Goal: Transaction & Acquisition: Purchase product/service

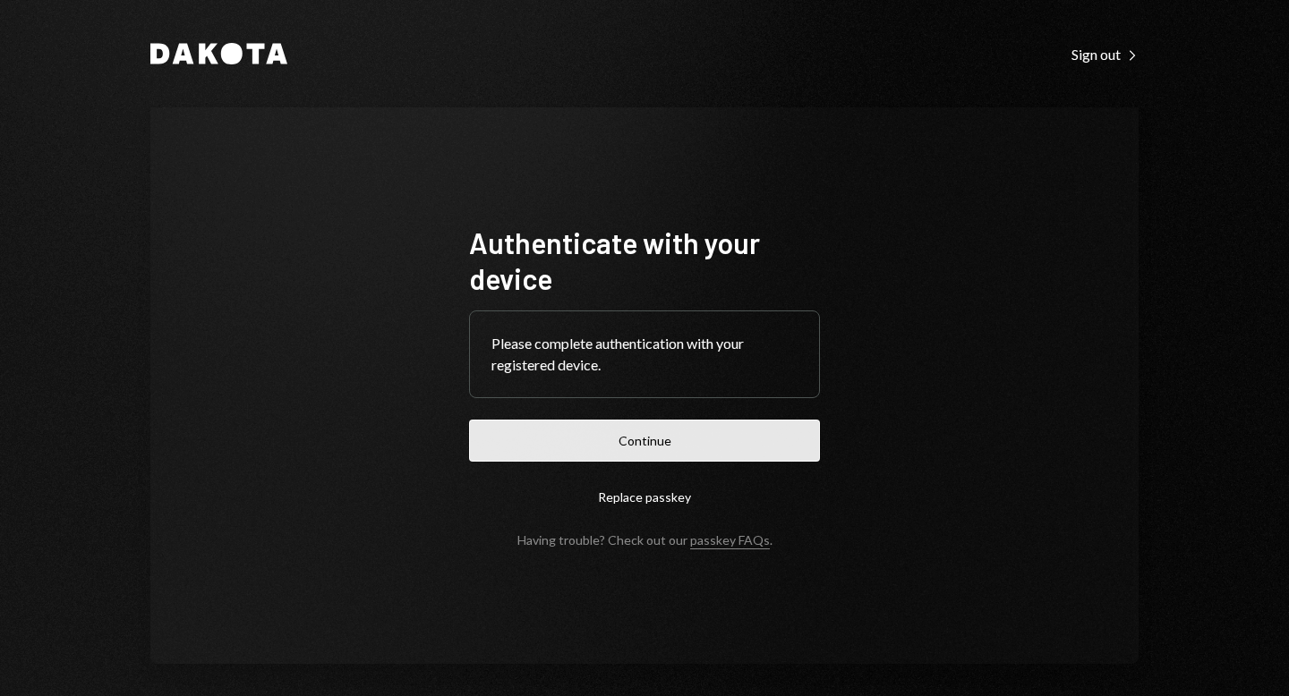
click at [674, 446] on button "Continue" at bounding box center [644, 441] width 351 height 42
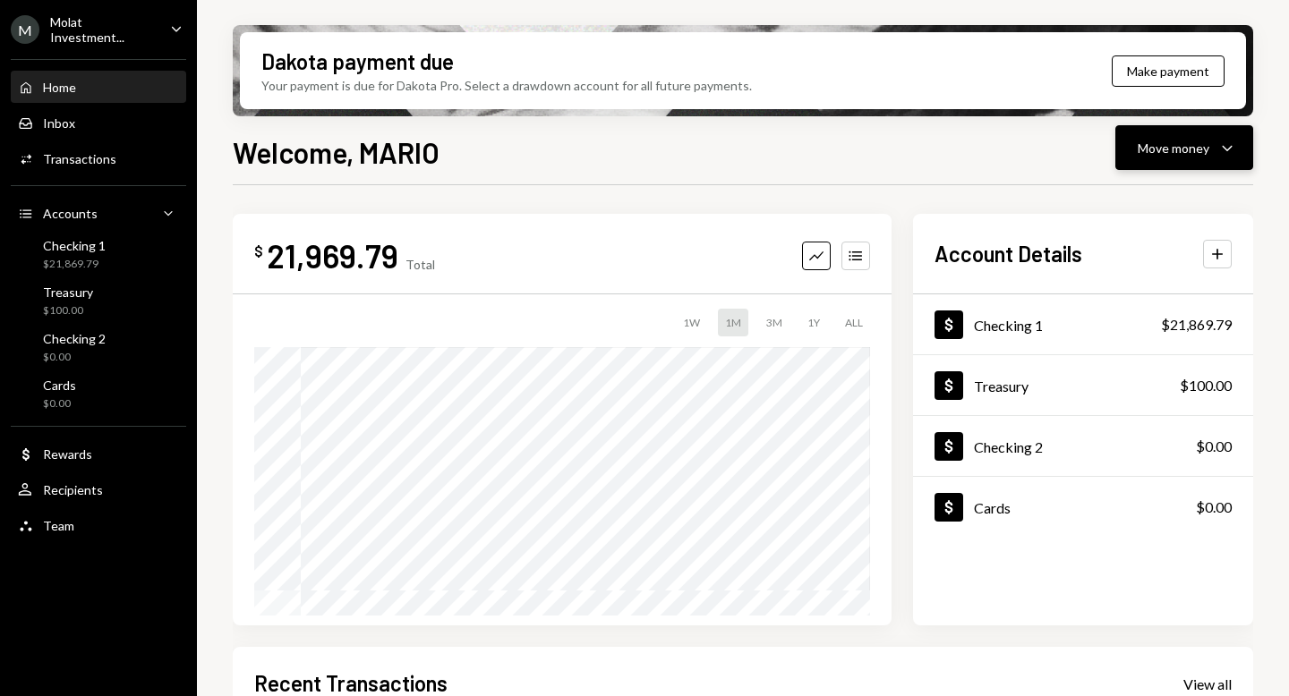
click at [1185, 148] on div "Move money" at bounding box center [1174, 148] width 72 height 19
click at [1128, 202] on div "Send" at bounding box center [1170, 201] width 131 height 19
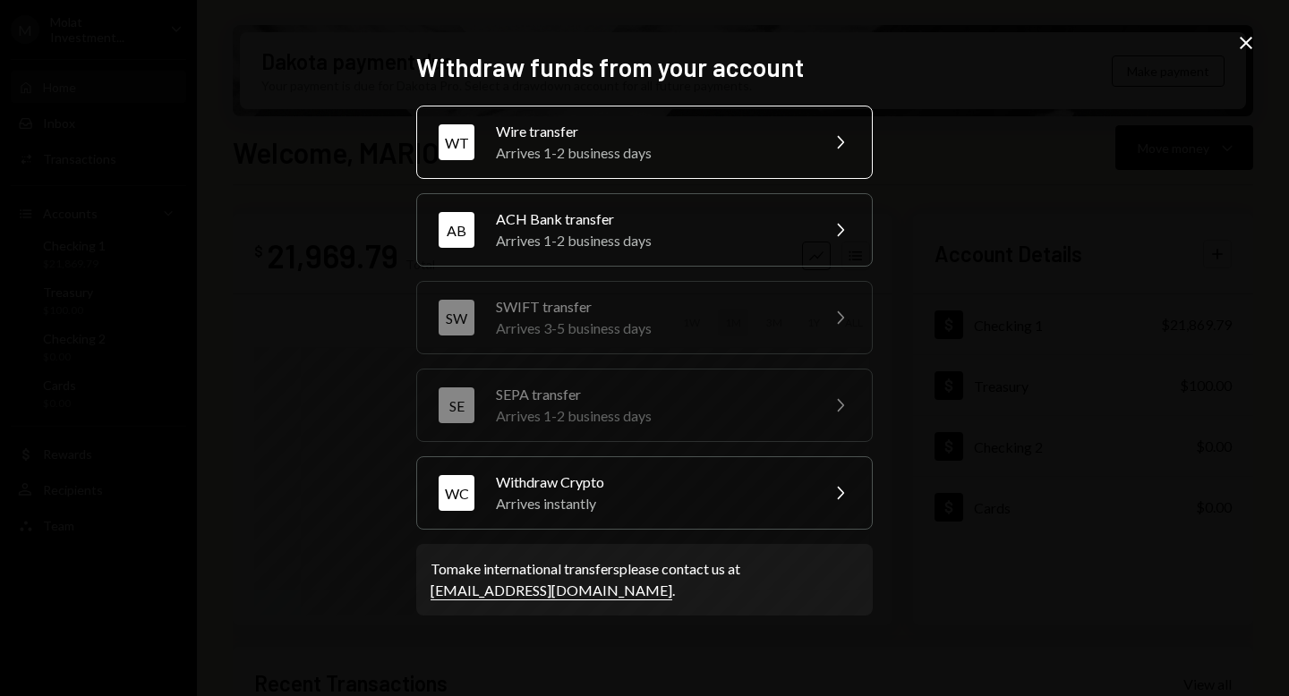
click at [740, 134] on div "Wire transfer" at bounding box center [651, 131] width 311 height 21
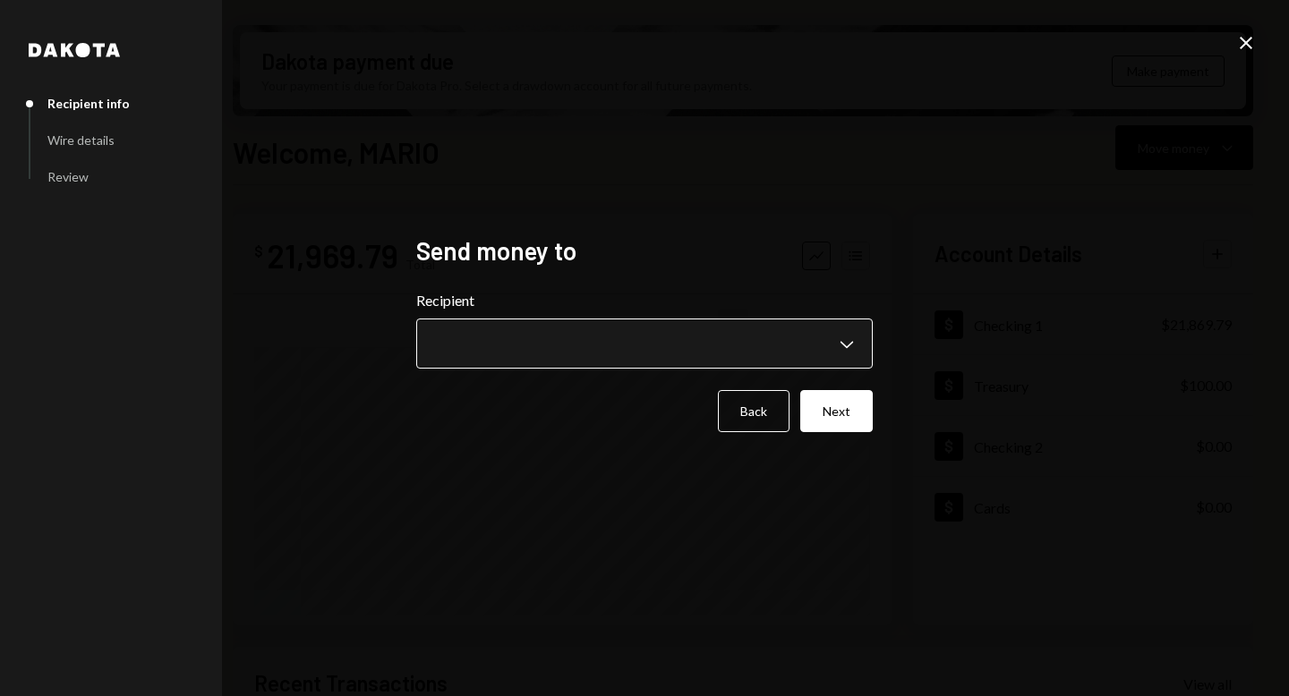
click at [831, 343] on body "M Molat Investment... Caret Down Home Home Inbox Inbox Activities Transactions …" at bounding box center [644, 348] width 1289 height 696
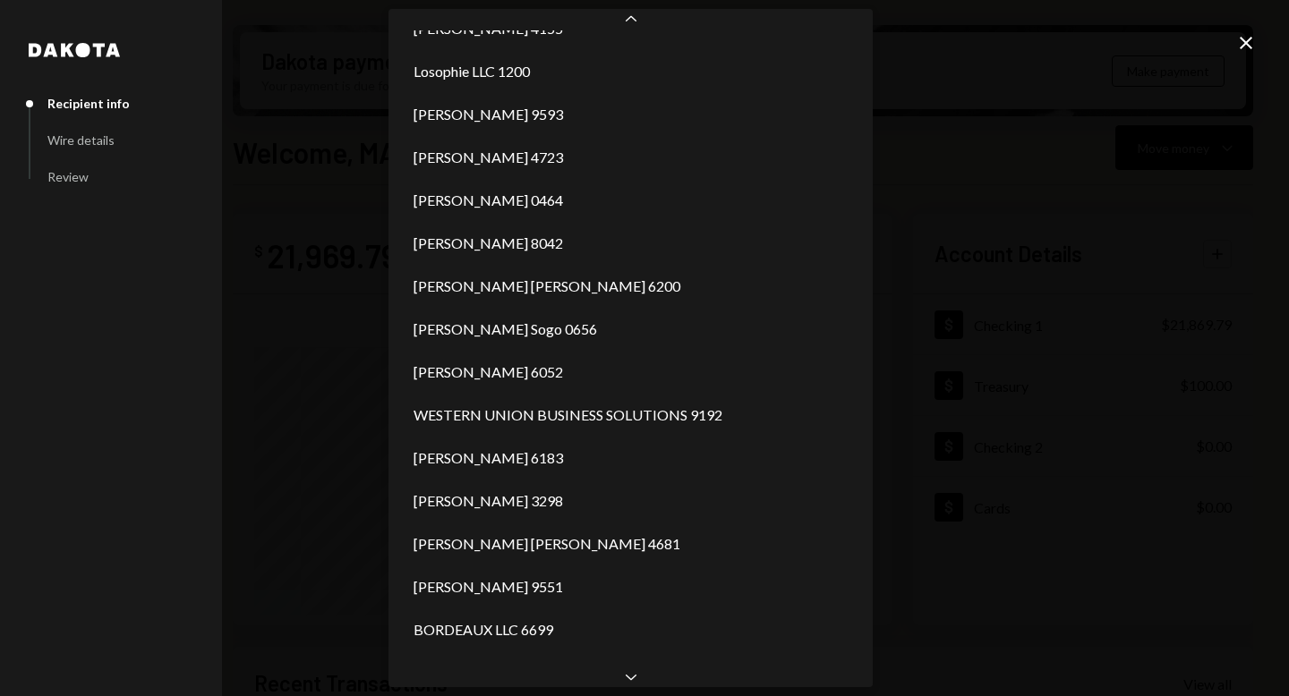
scroll to position [718, 0]
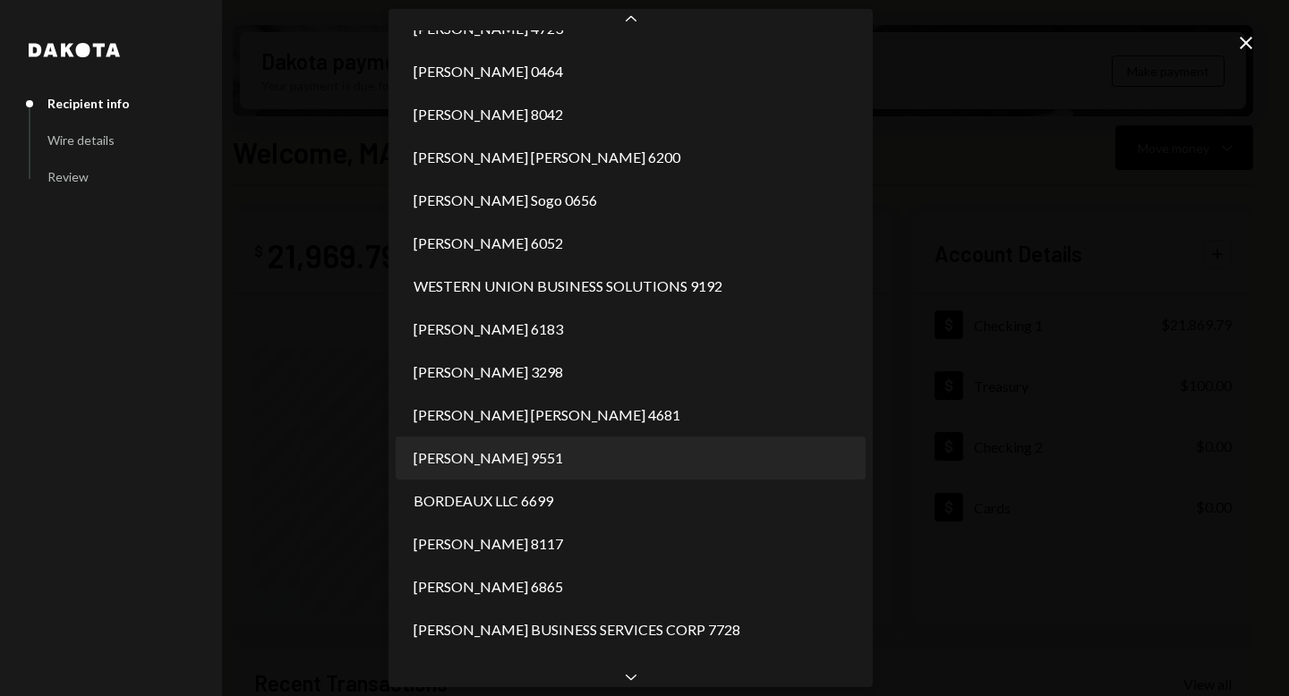
select select "**********"
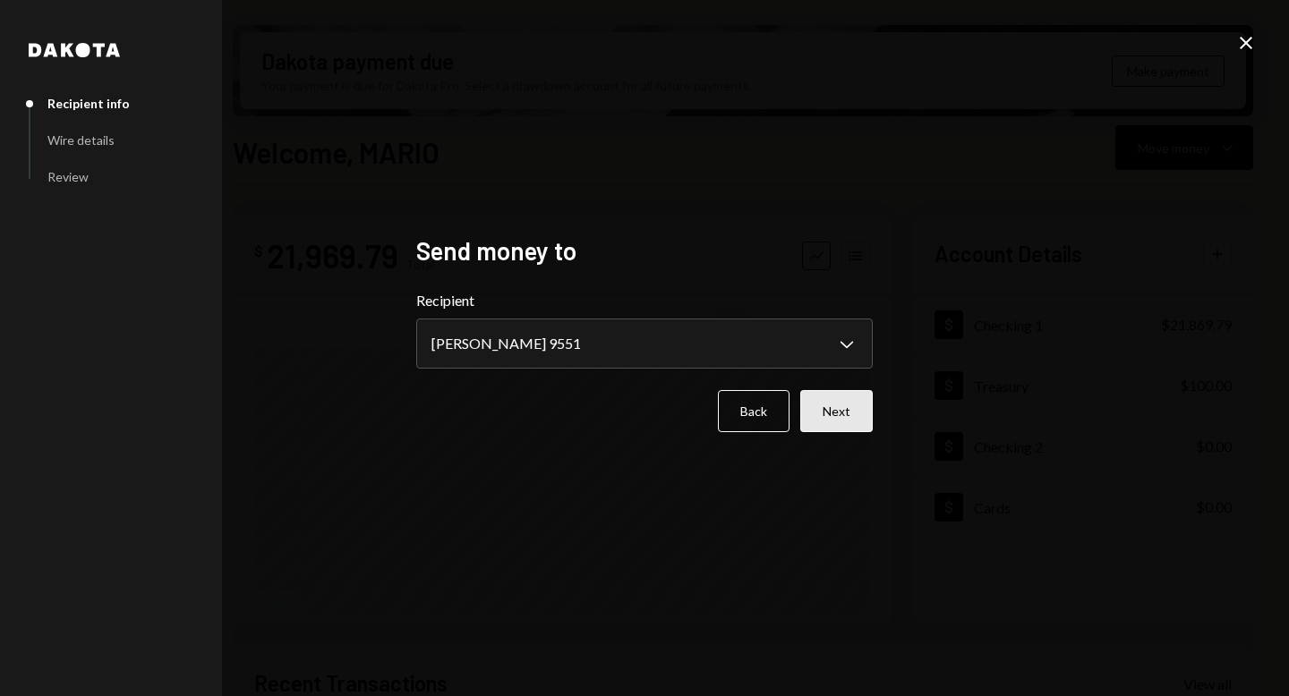
click at [837, 419] on button "Next" at bounding box center [836, 411] width 73 height 42
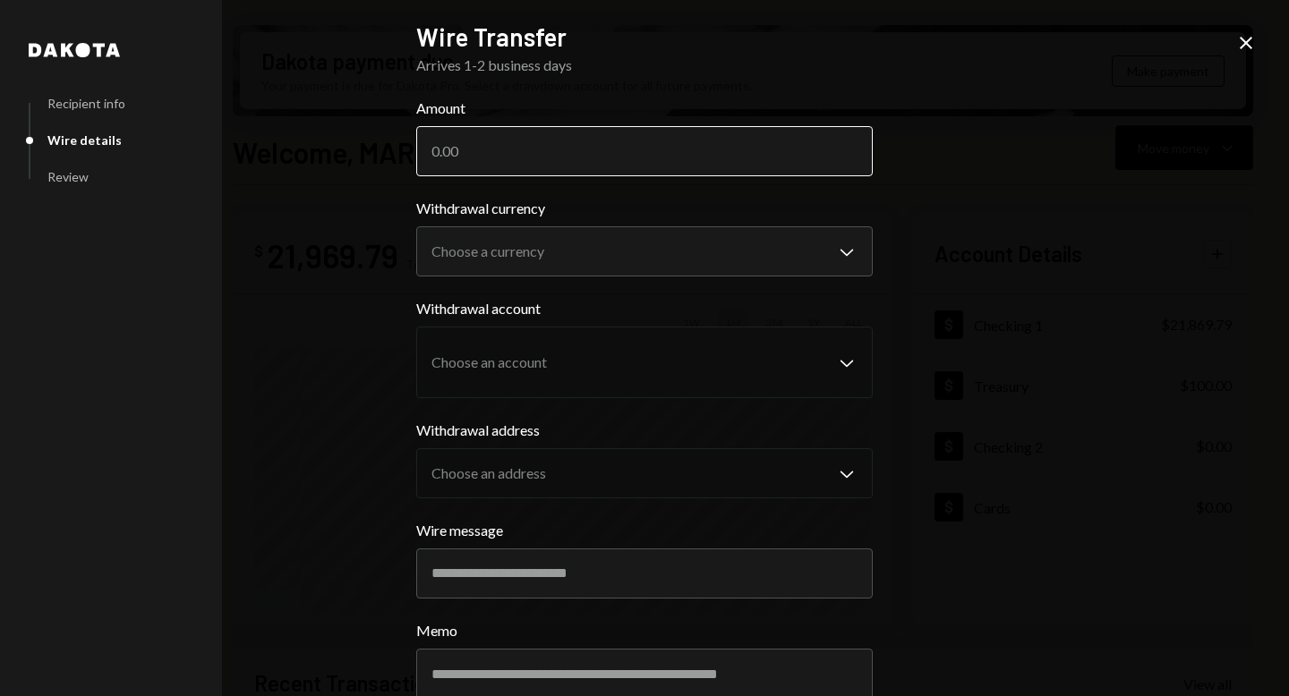
click at [567, 152] on input "Amount" at bounding box center [644, 151] width 456 height 50
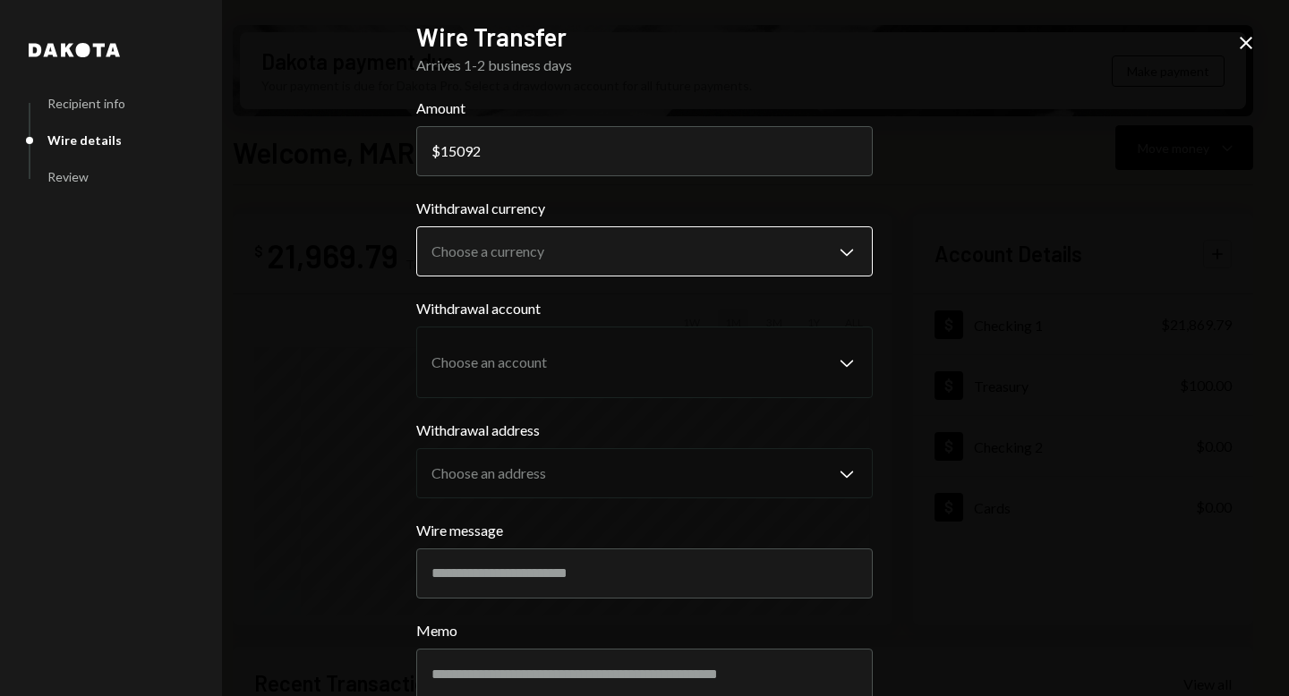
type input "15092"
click at [674, 250] on body "M Molat Investment... Caret Down Home Home Inbox Inbox Activities Transactions …" at bounding box center [644, 348] width 1289 height 696
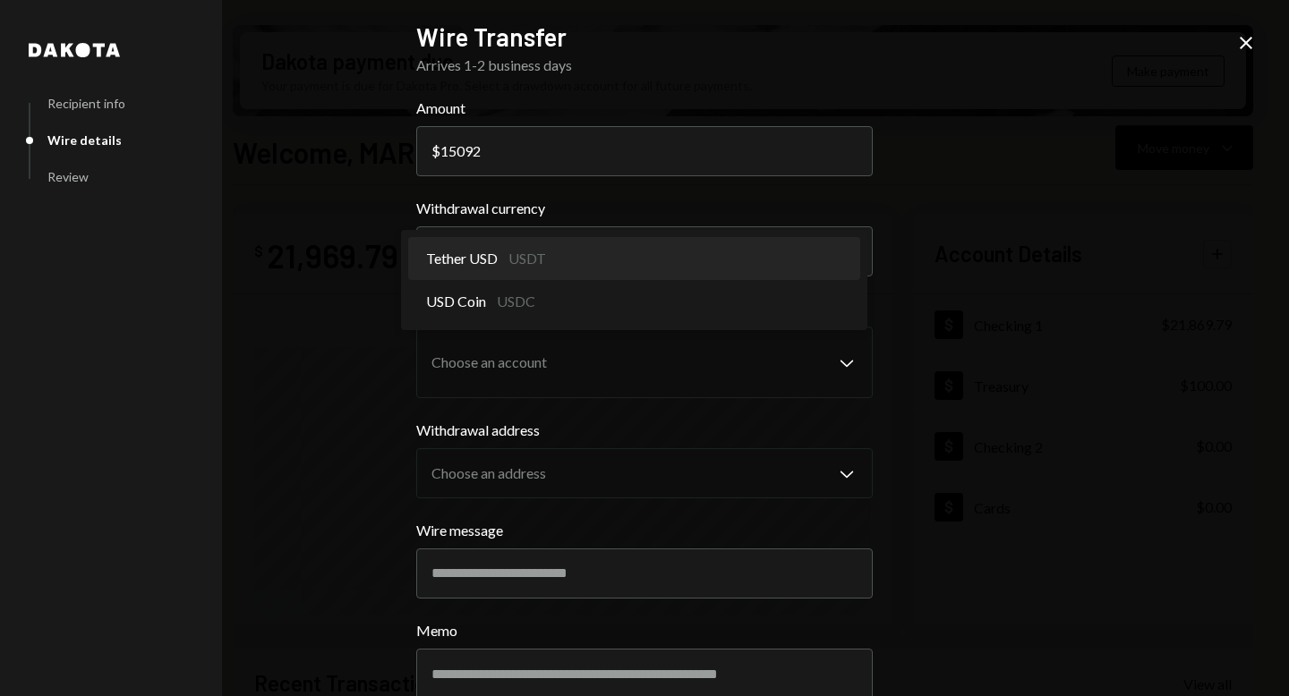
select select "****"
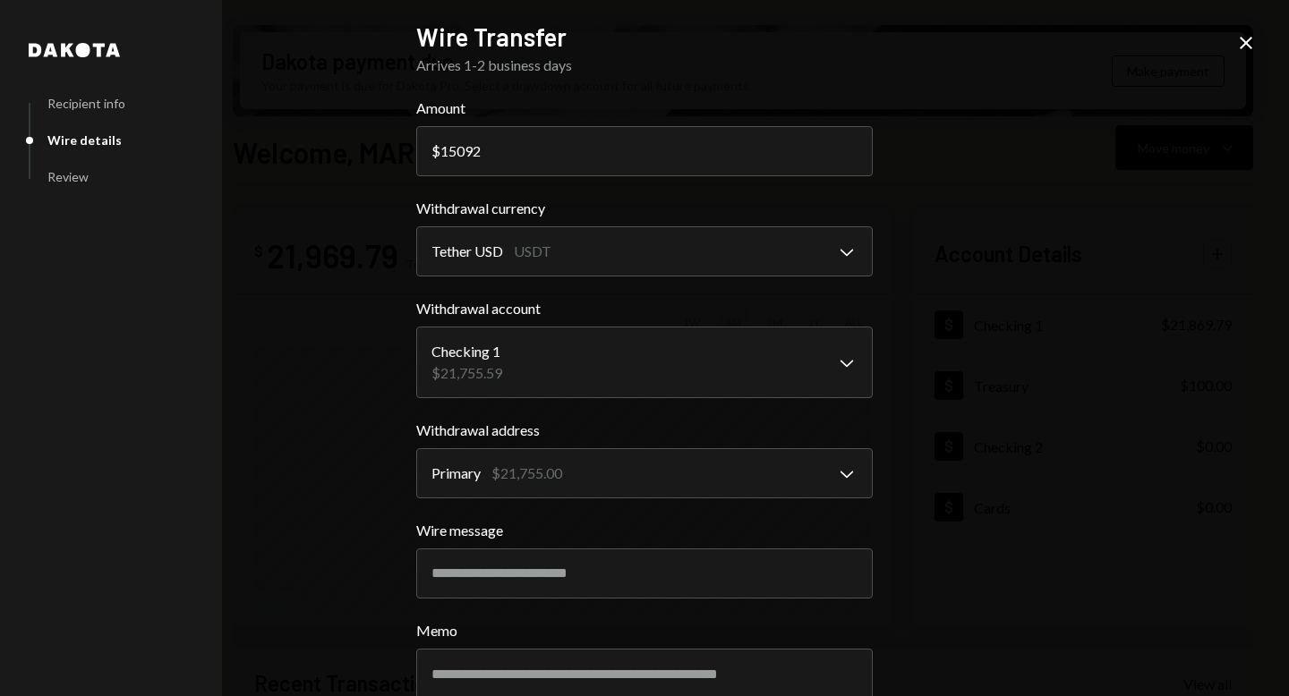
click at [937, 328] on div "**********" at bounding box center [644, 348] width 1289 height 696
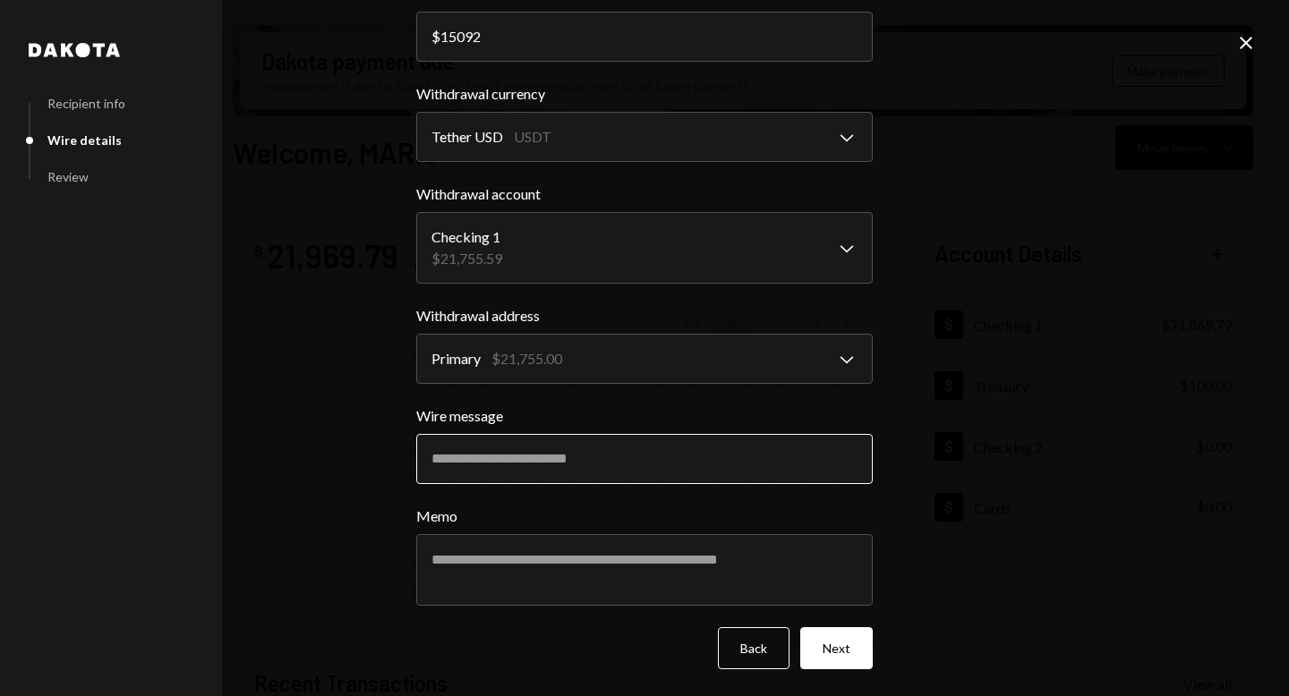
scroll to position [115, 0]
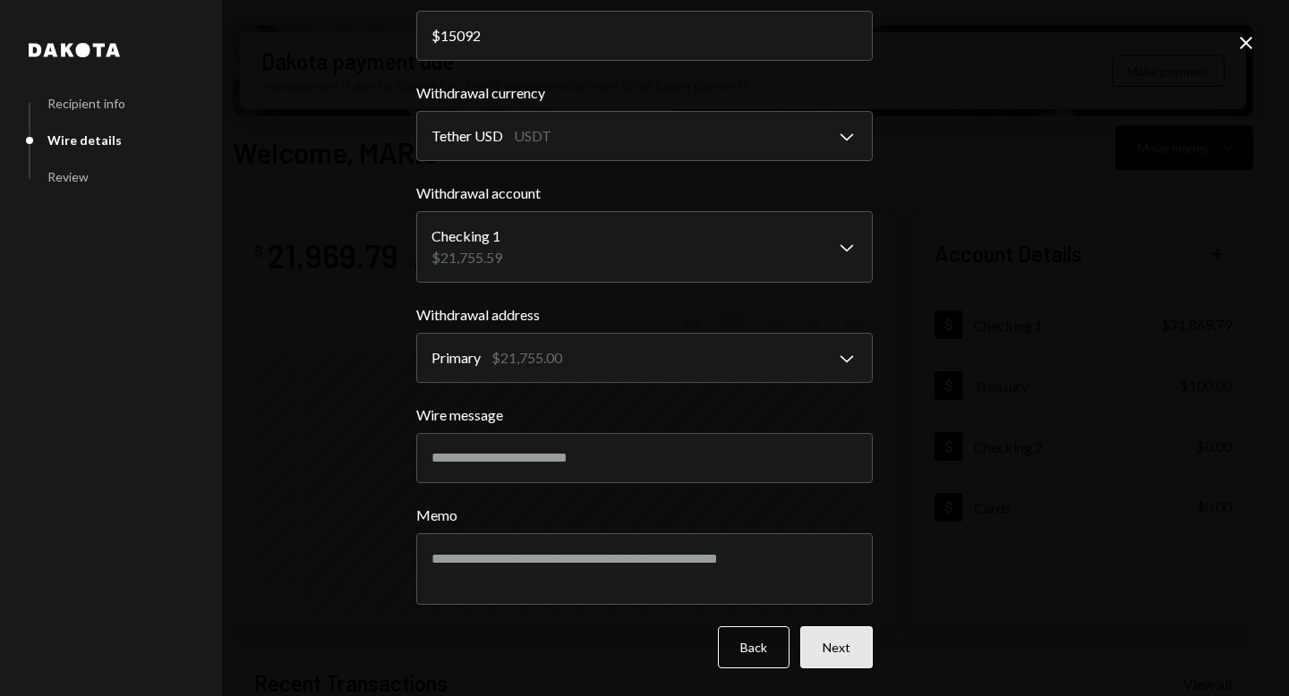
click at [842, 653] on button "Next" at bounding box center [836, 648] width 73 height 42
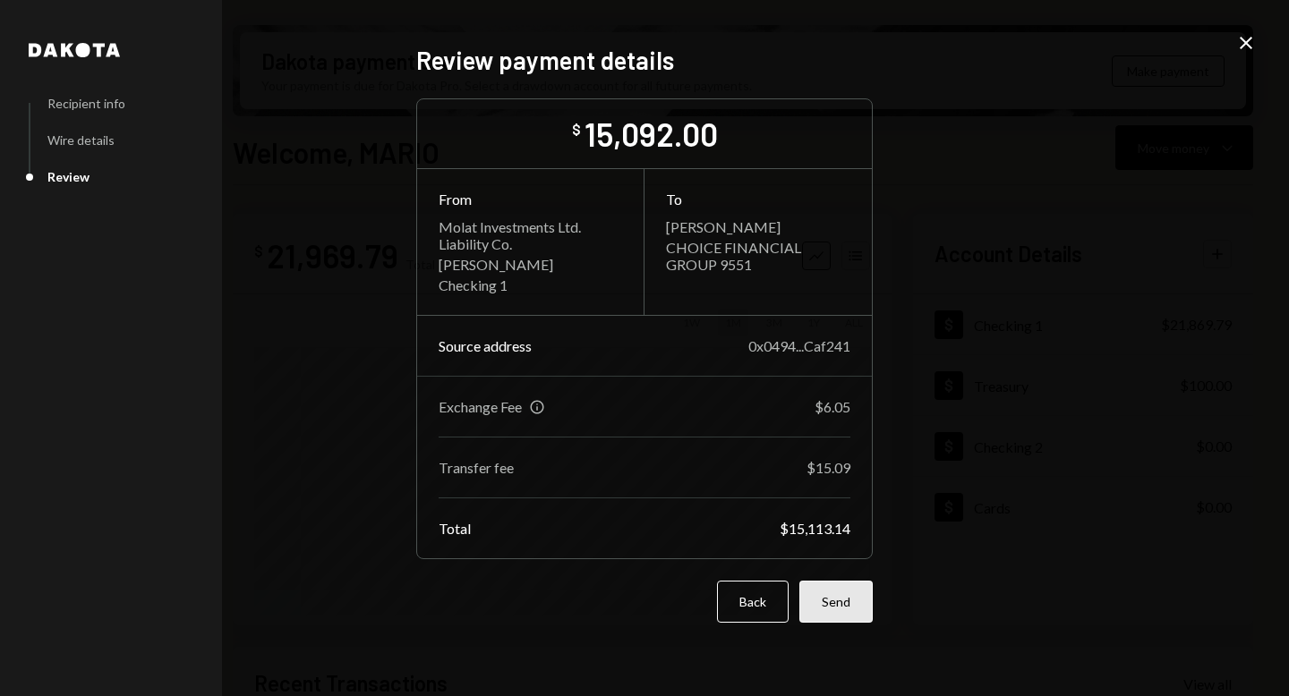
click at [830, 607] on button "Send" at bounding box center [835, 602] width 73 height 42
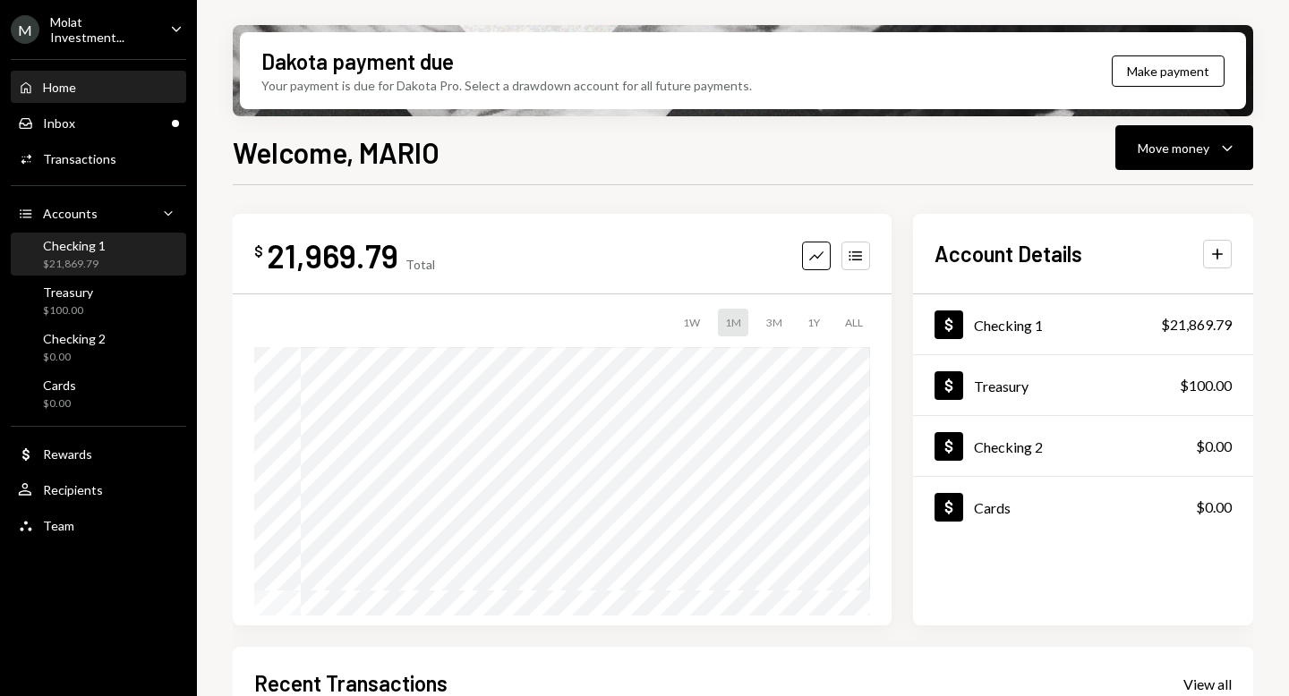
click at [60, 259] on div "$21,869.79" at bounding box center [74, 264] width 63 height 15
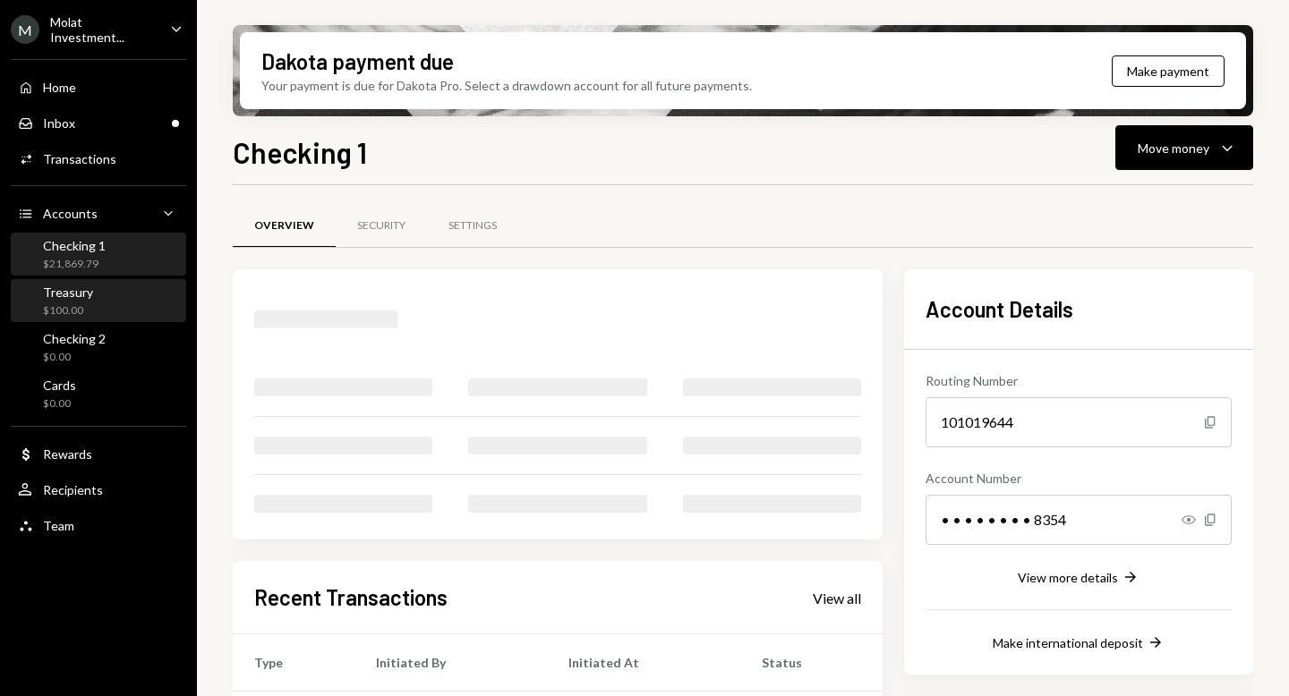
click at [63, 310] on div "$100.00" at bounding box center [68, 310] width 50 height 15
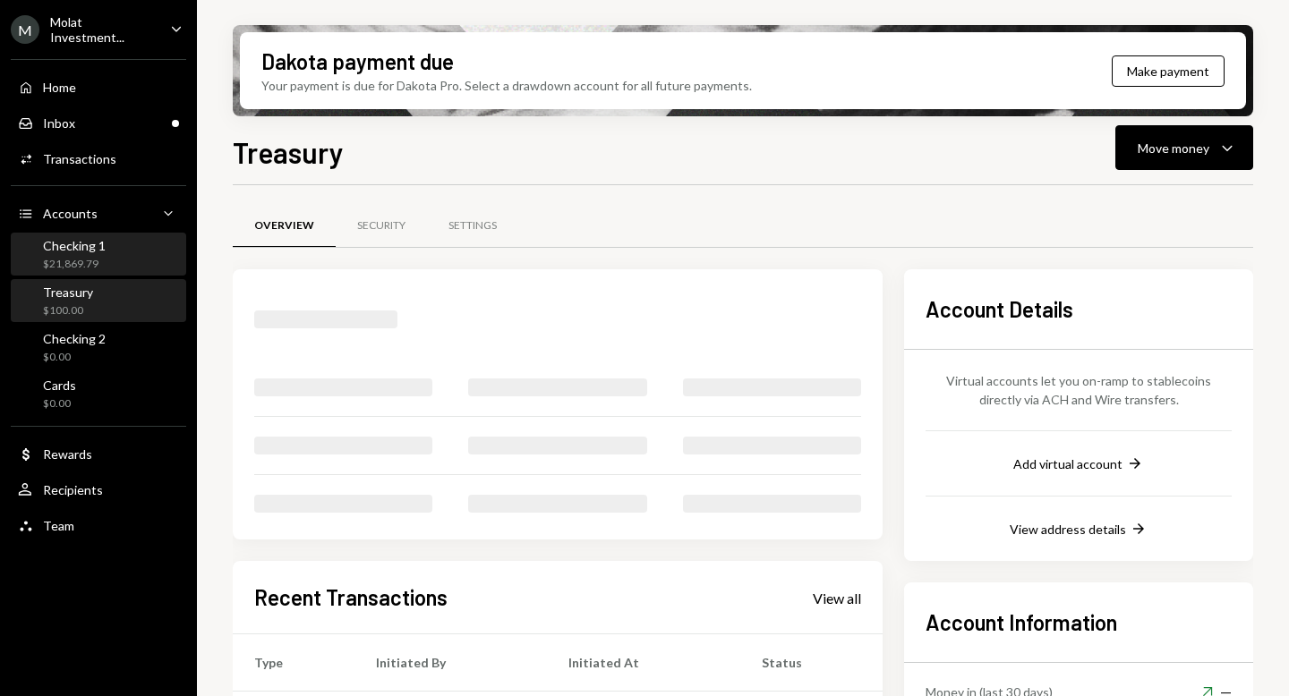
click at [69, 246] on div "Checking 1" at bounding box center [74, 245] width 63 height 15
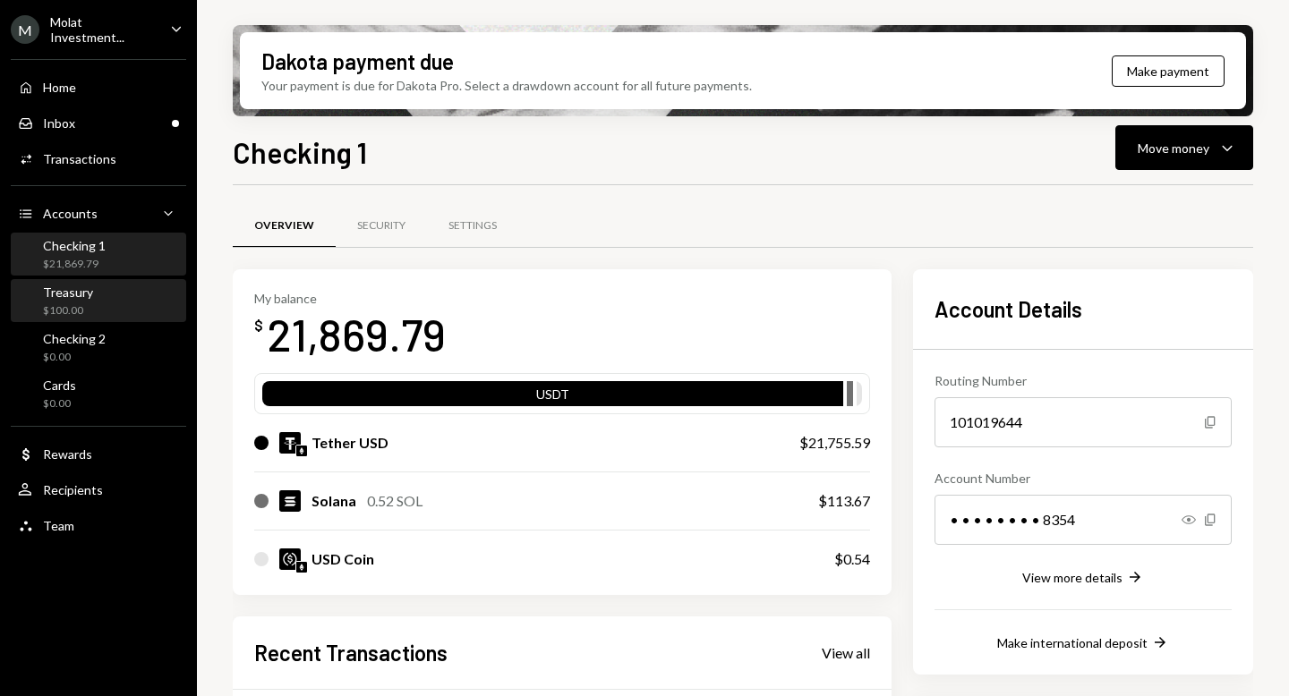
drag, startPoint x: 98, startPoint y: 311, endPoint x: 96, endPoint y: 287, distance: 23.3
click at [98, 311] on div "Treasury $100.00" at bounding box center [98, 302] width 161 height 34
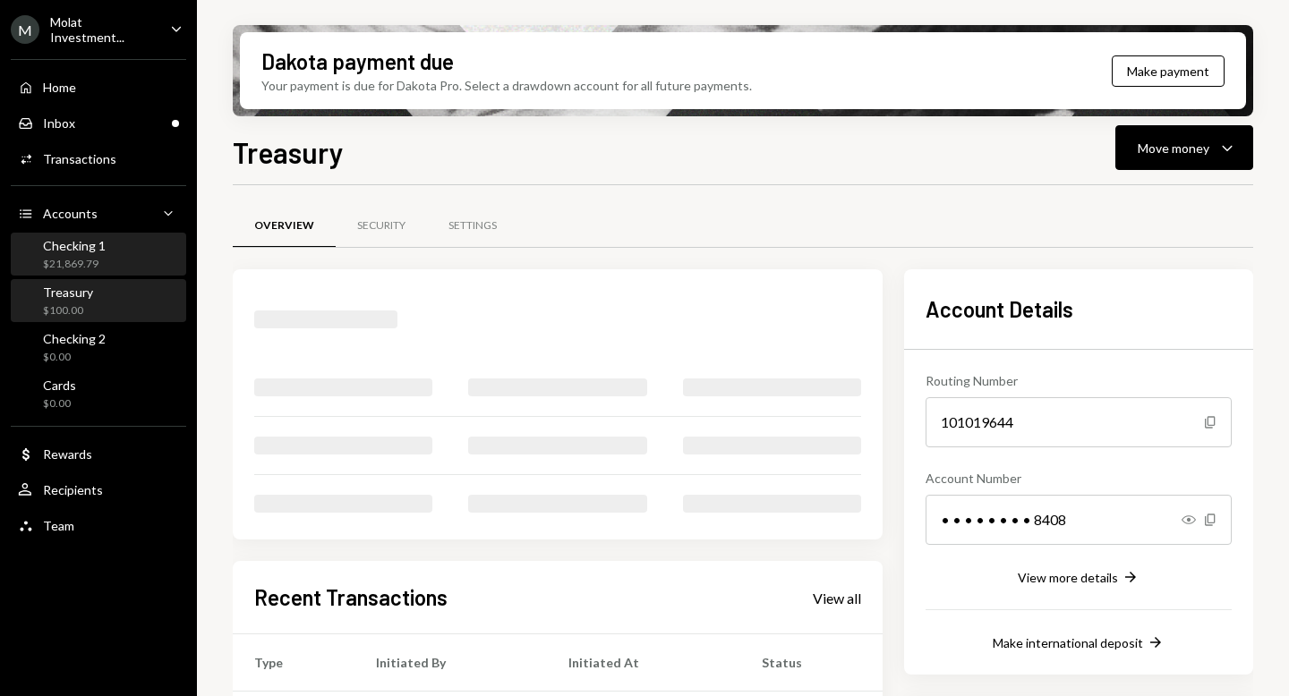
click at [98, 268] on div "$21,869.79" at bounding box center [74, 264] width 63 height 15
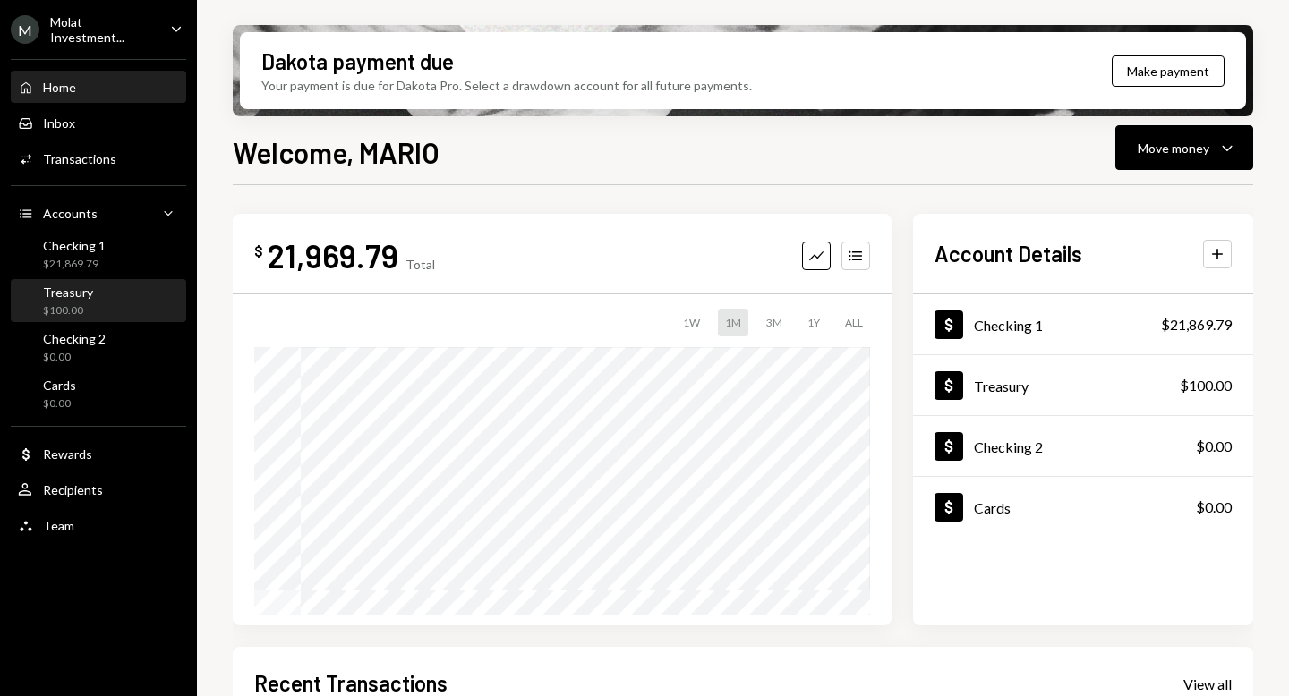
click at [75, 316] on div "Treasury $100.00" at bounding box center [98, 301] width 161 height 41
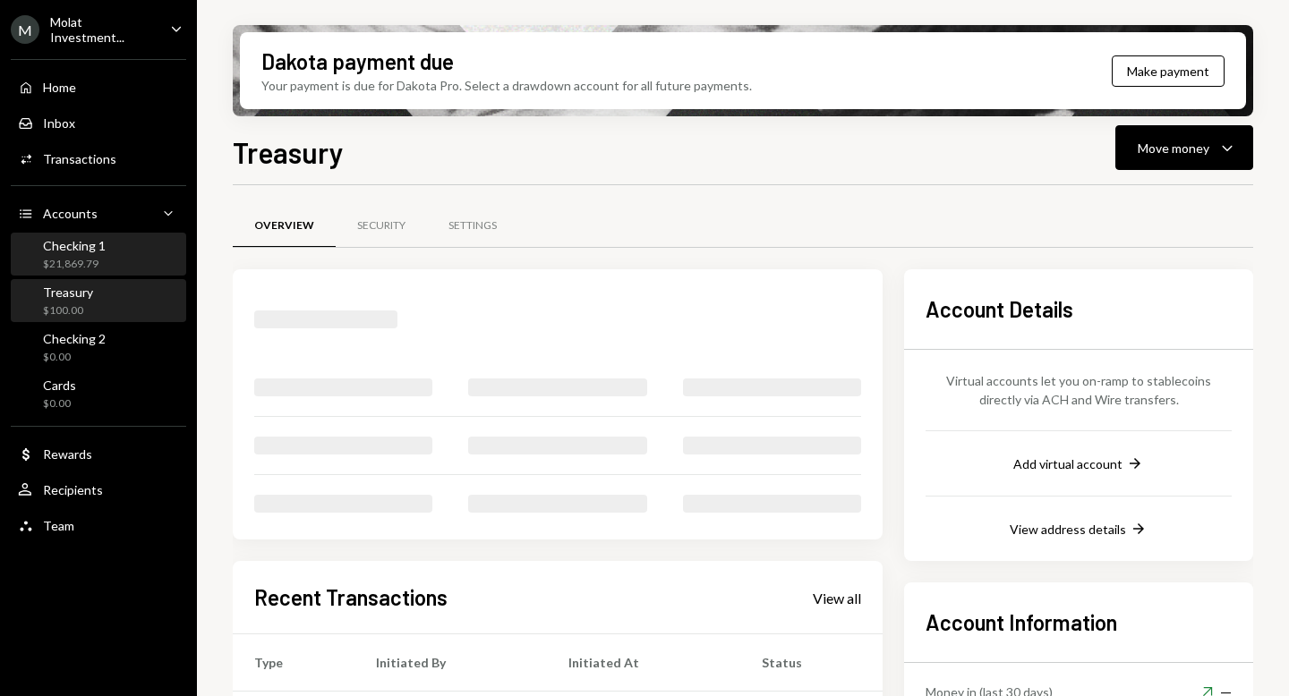
click at [77, 271] on div "Checking 1 $21,869.79" at bounding box center [98, 255] width 161 height 41
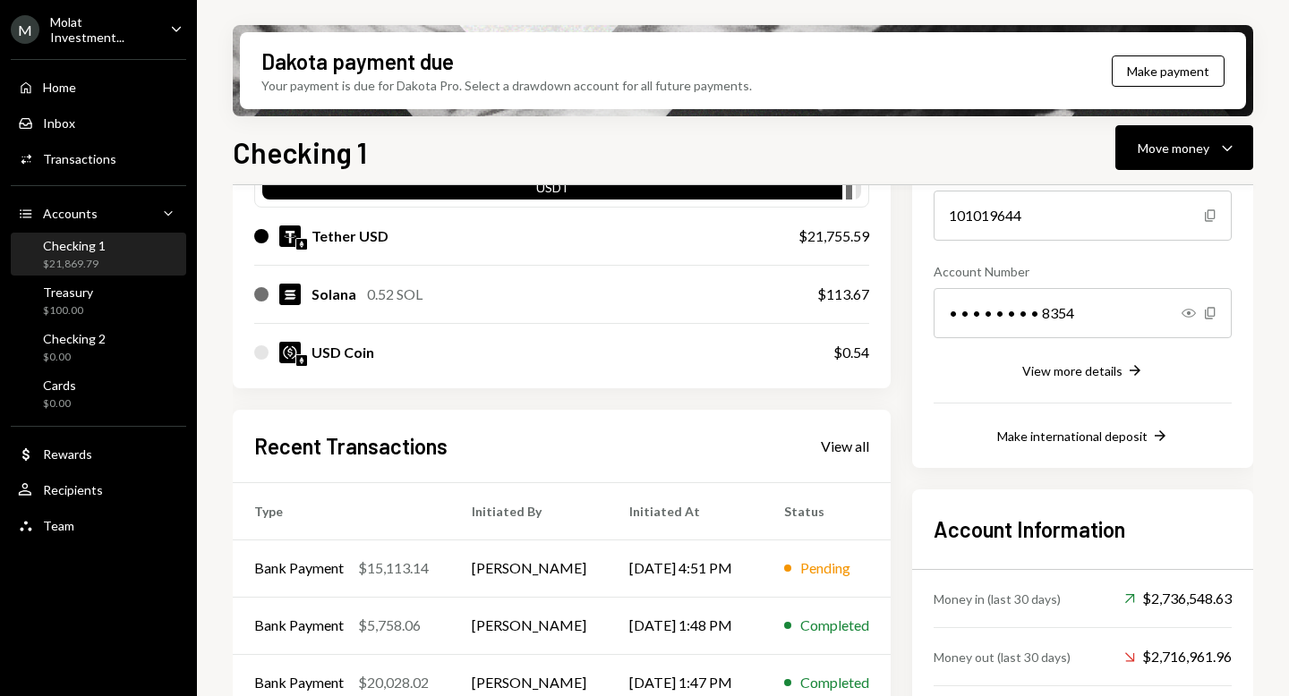
scroll to position [352, 0]
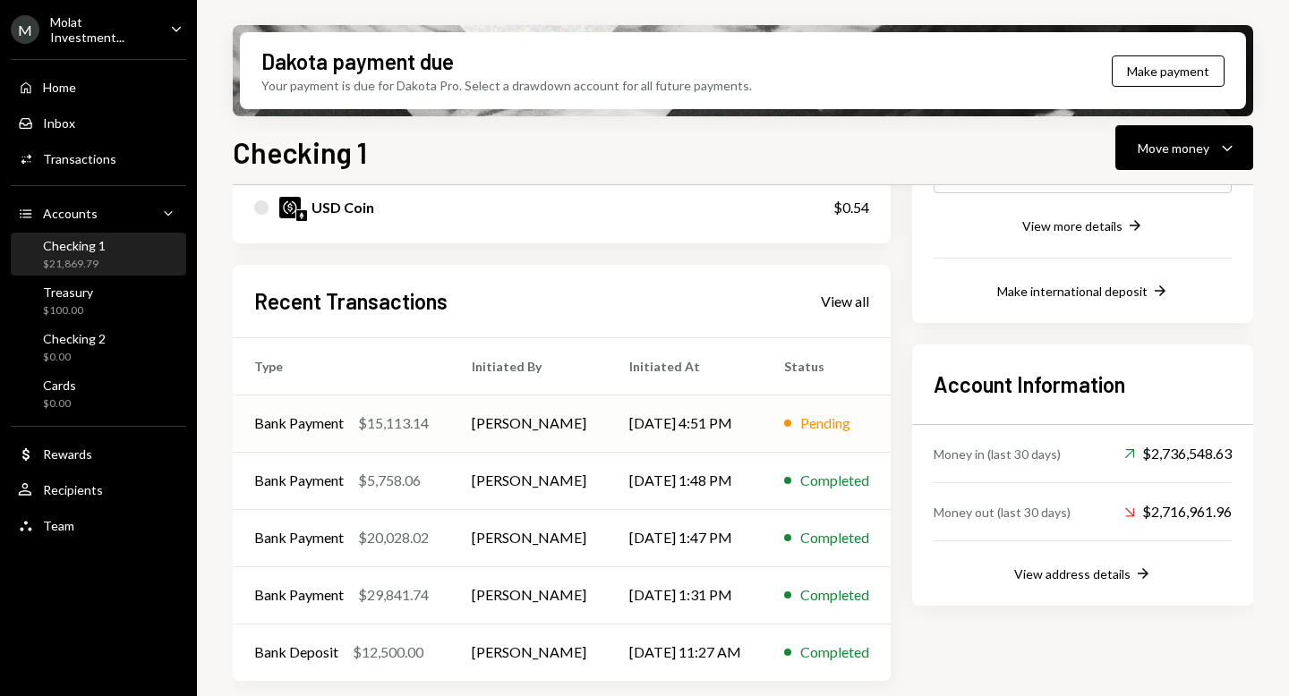
click at [474, 423] on td "[PERSON_NAME]" at bounding box center [529, 423] width 158 height 57
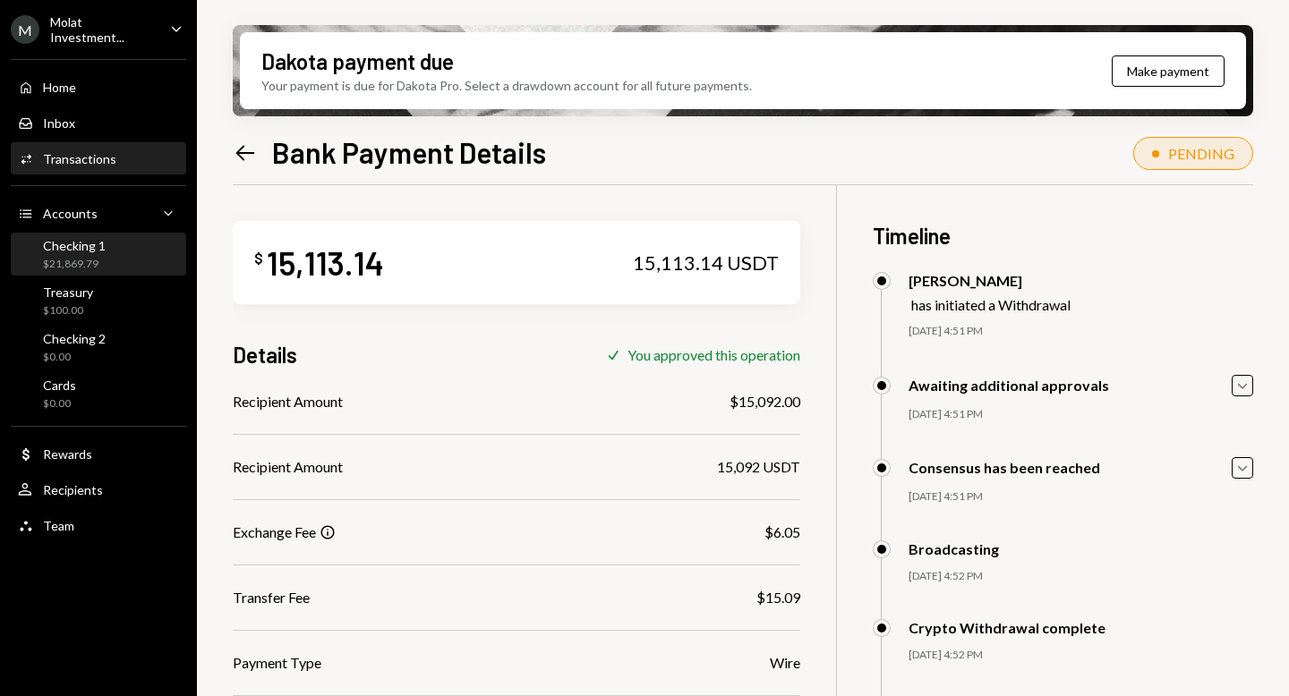
click at [108, 260] on div "Checking 1 $21,869.79" at bounding box center [98, 255] width 161 height 34
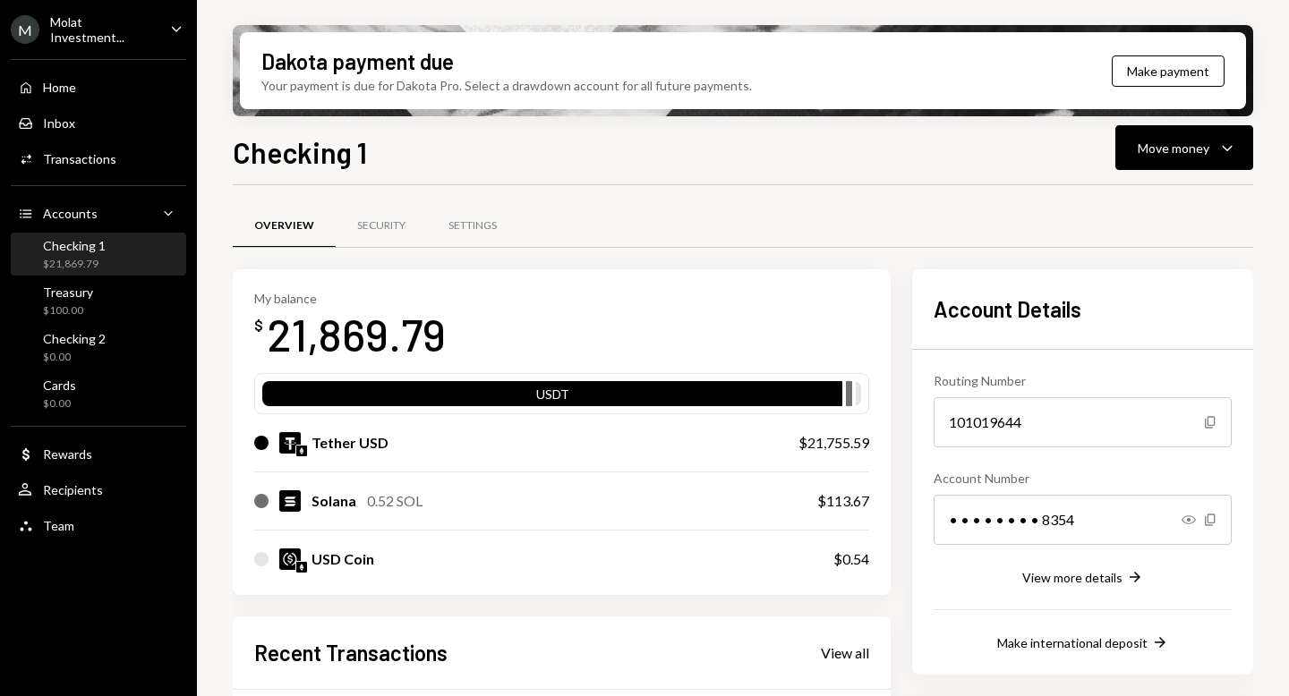
click at [111, 24] on div "Molat Investment..." at bounding box center [103, 29] width 106 height 30
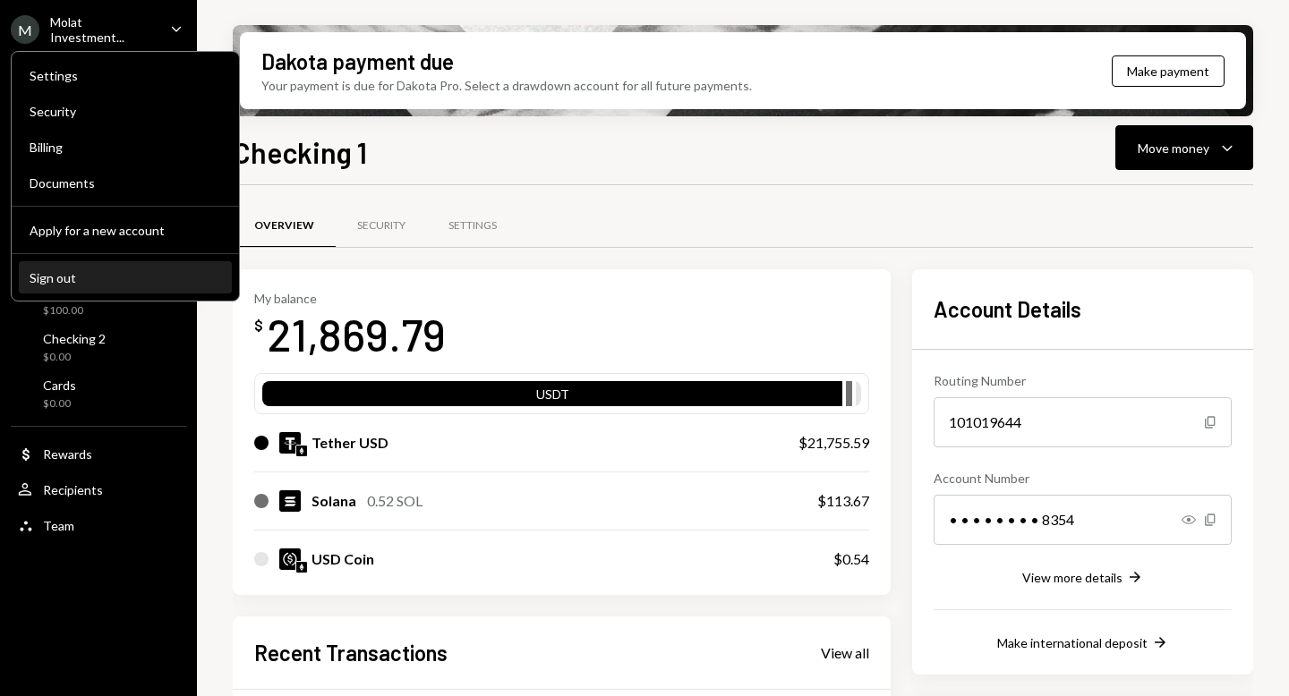
click at [96, 278] on div "Sign out" at bounding box center [126, 277] width 192 height 15
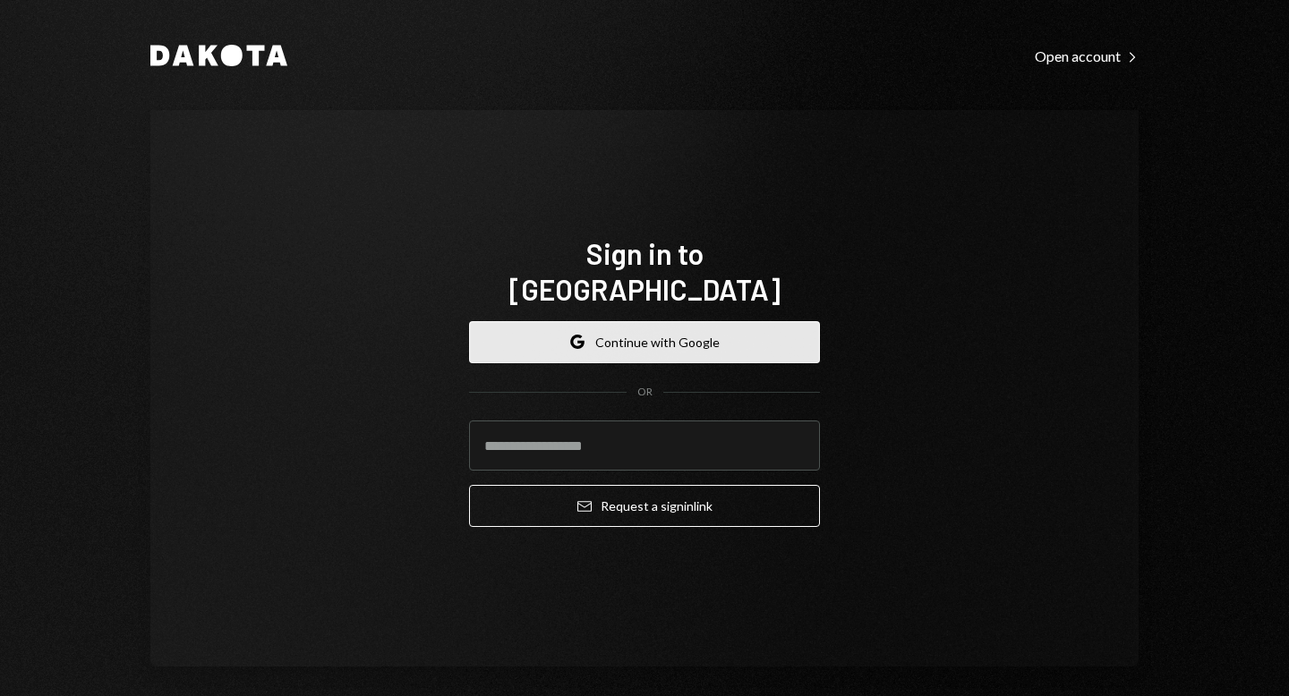
click at [636, 330] on button "Google Continue with Google" at bounding box center [644, 342] width 351 height 42
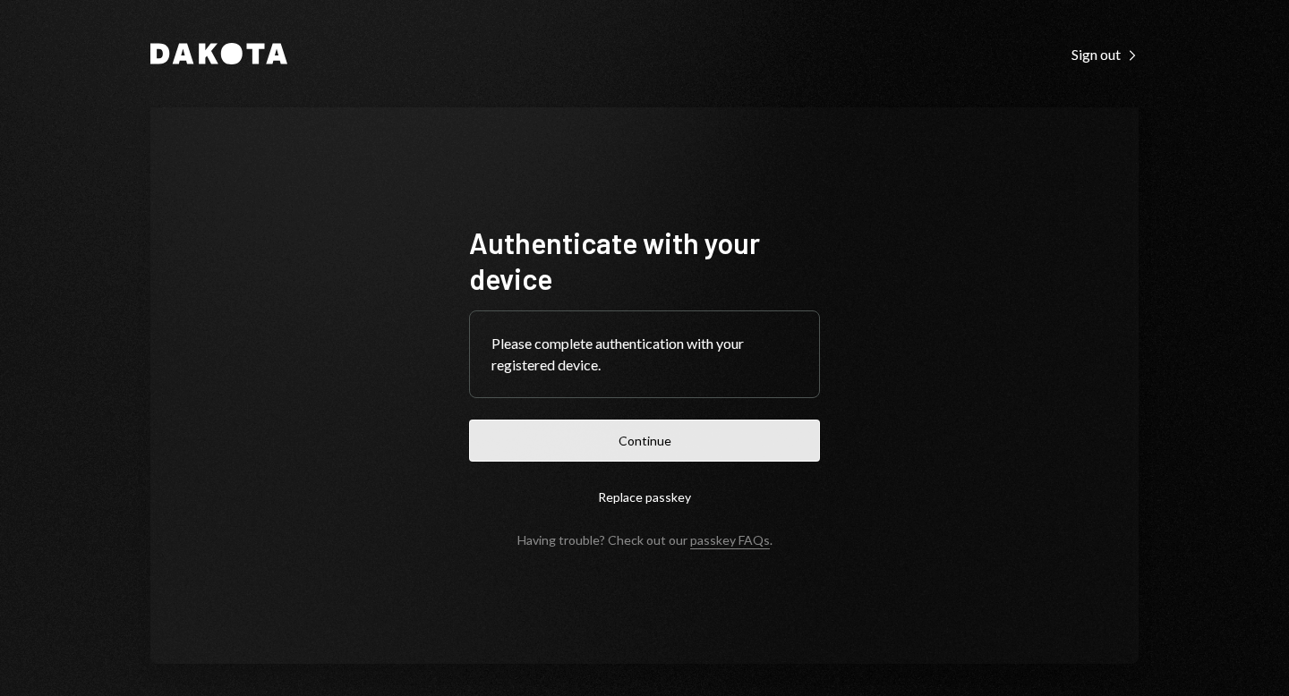
click at [636, 446] on button "Continue" at bounding box center [644, 441] width 351 height 42
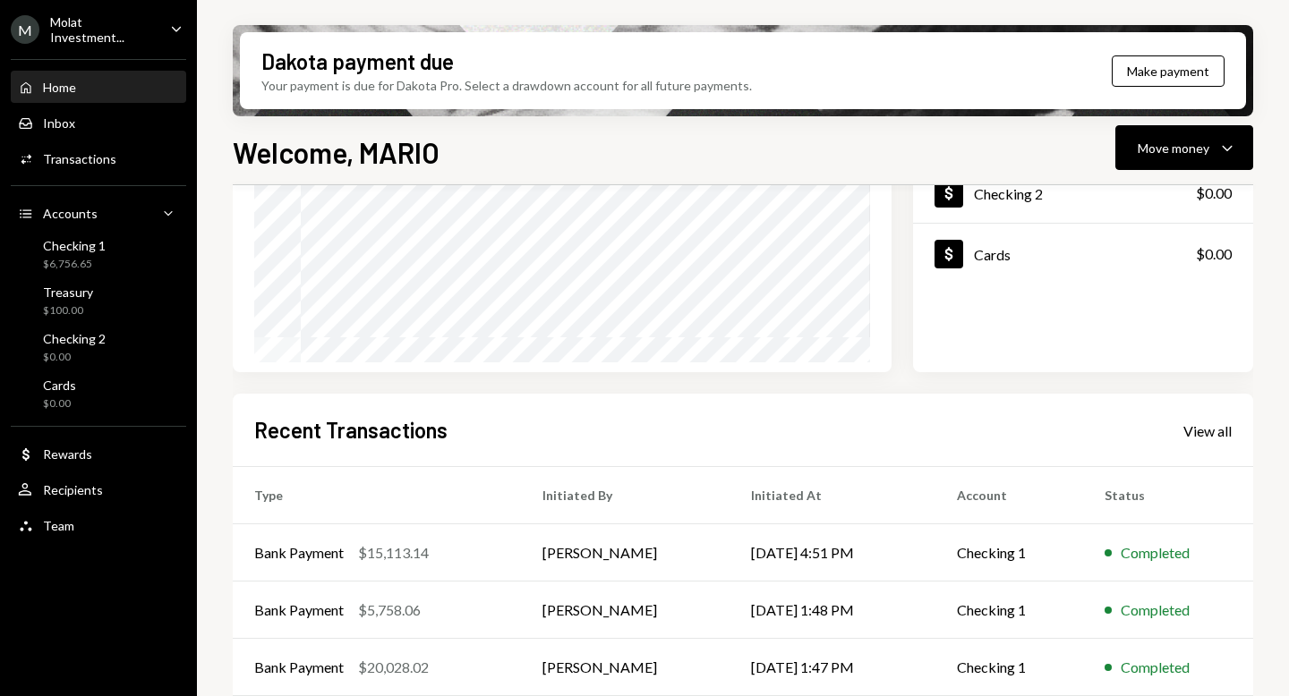
scroll to position [346, 0]
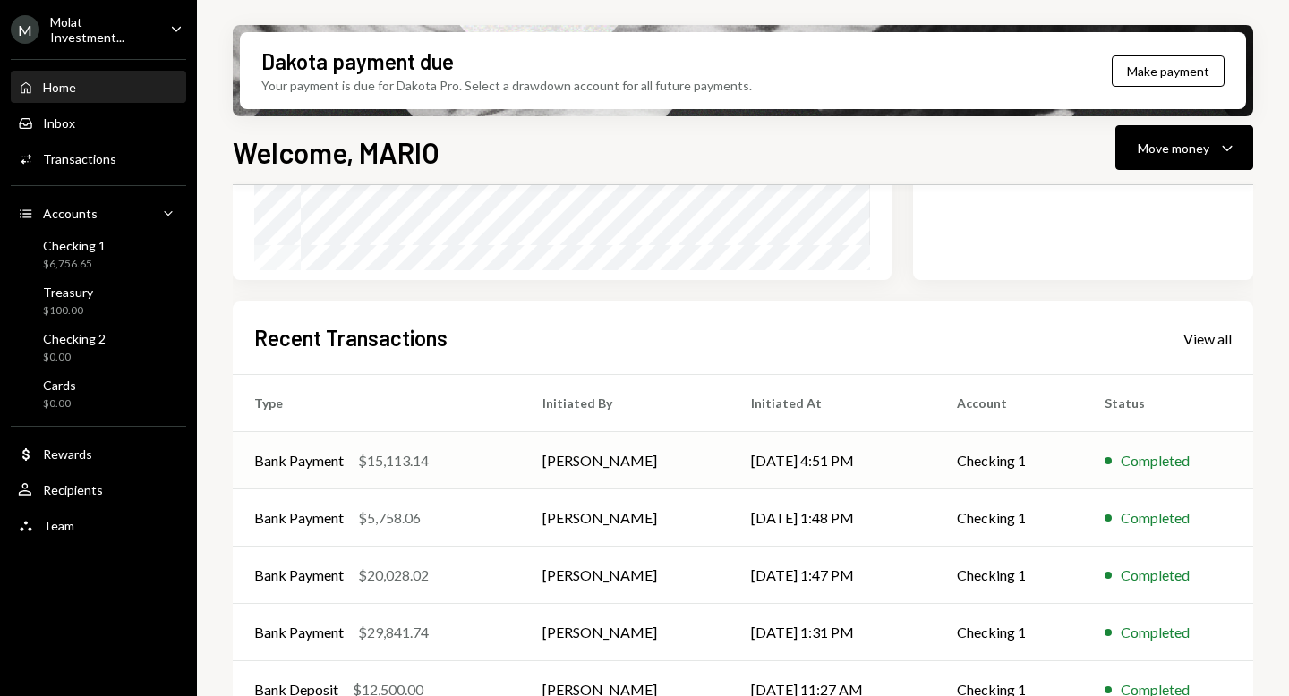
click at [555, 471] on td "[PERSON_NAME]" at bounding box center [625, 460] width 209 height 57
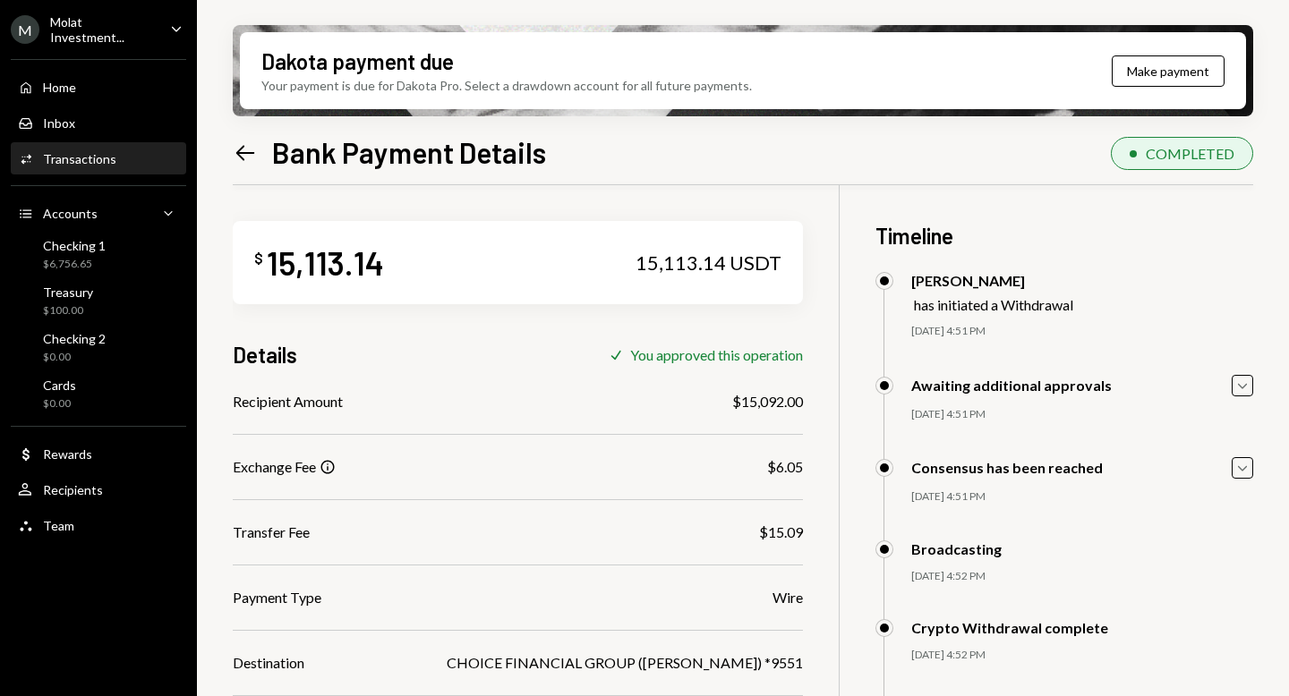
scroll to position [158, 0]
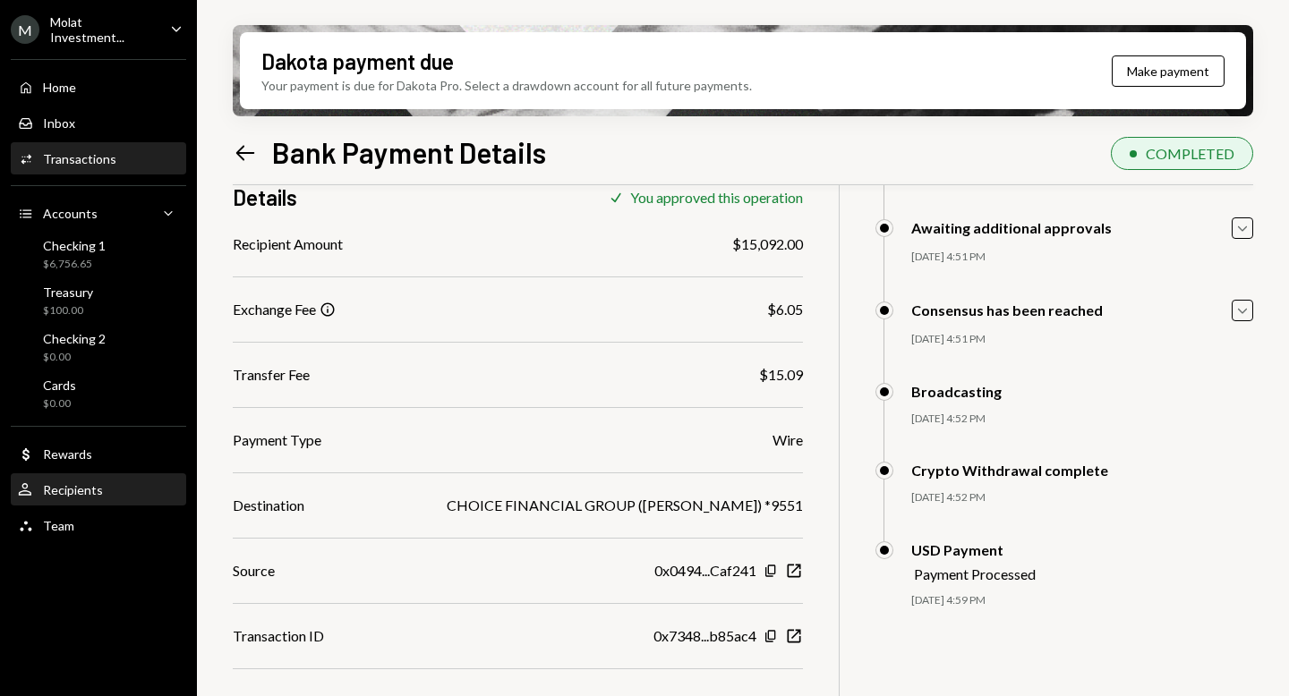
click at [65, 490] on div "Recipients" at bounding box center [73, 489] width 60 height 15
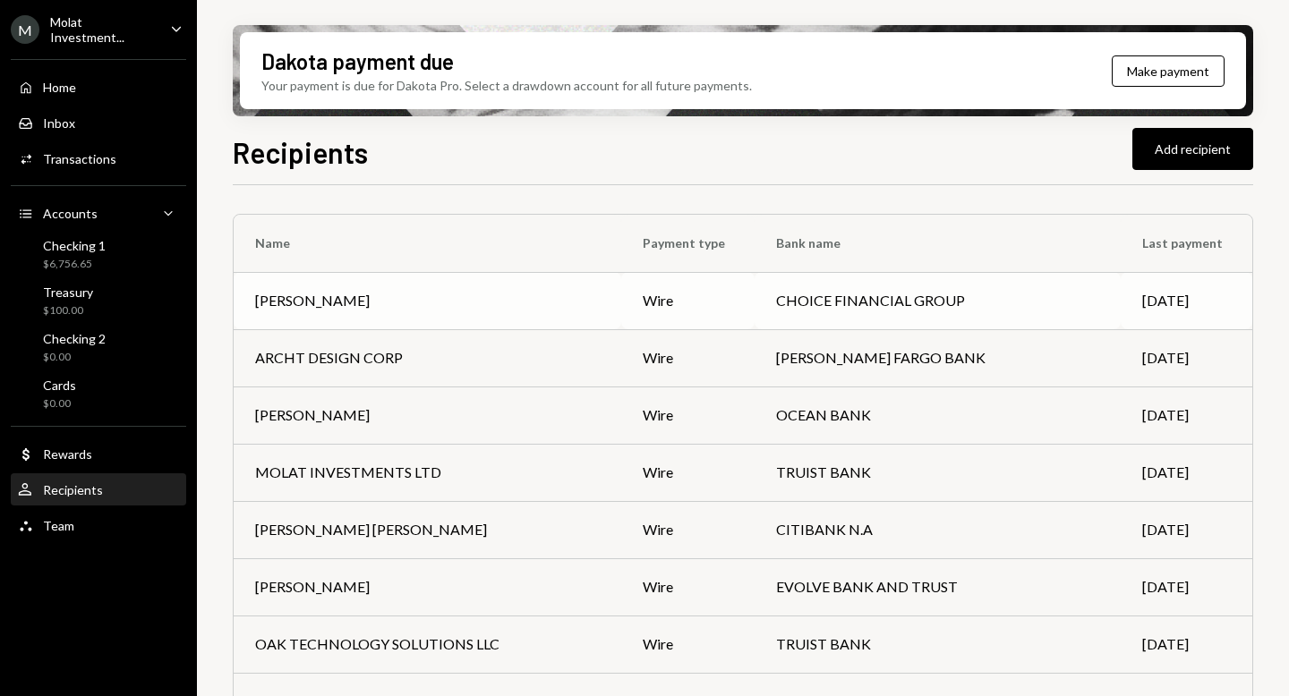
click at [399, 303] on div "[PERSON_NAME]" at bounding box center [427, 300] width 345 height 21
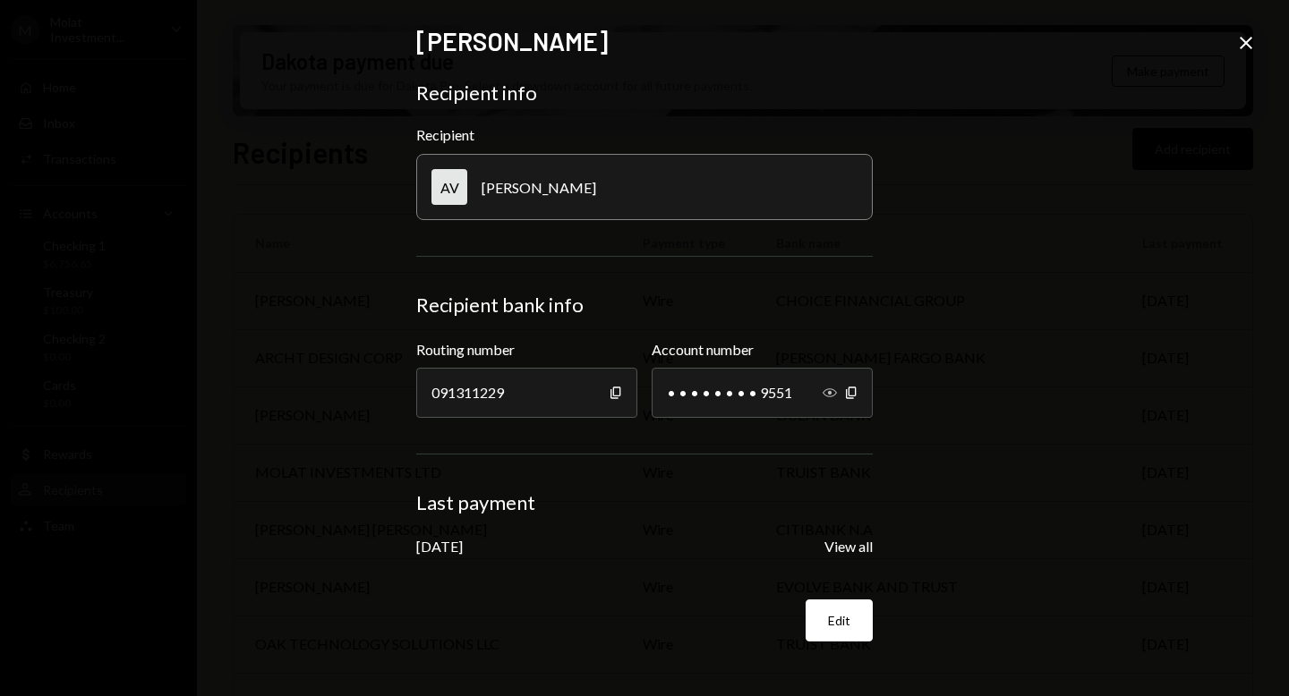
click at [829, 393] on icon "button" at bounding box center [830, 392] width 14 height 9
click at [852, 547] on button "View all" at bounding box center [848, 547] width 48 height 19
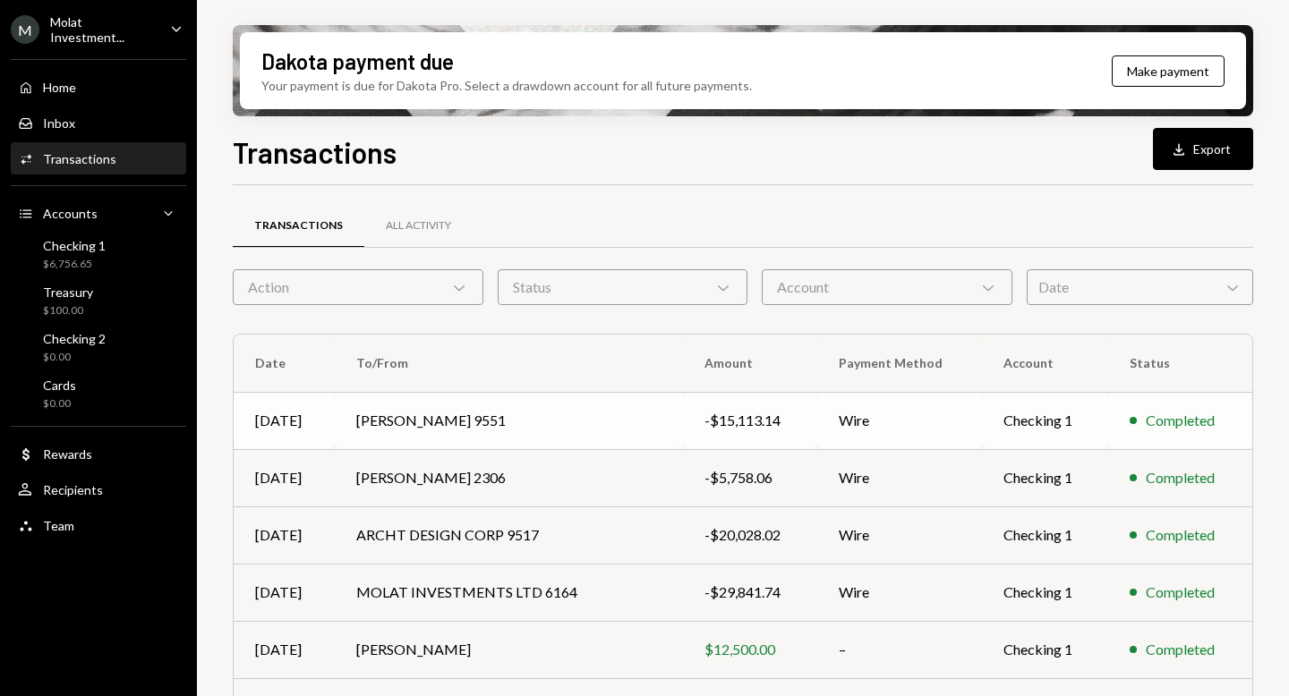
click at [374, 429] on td "[PERSON_NAME] 9551" at bounding box center [509, 420] width 348 height 57
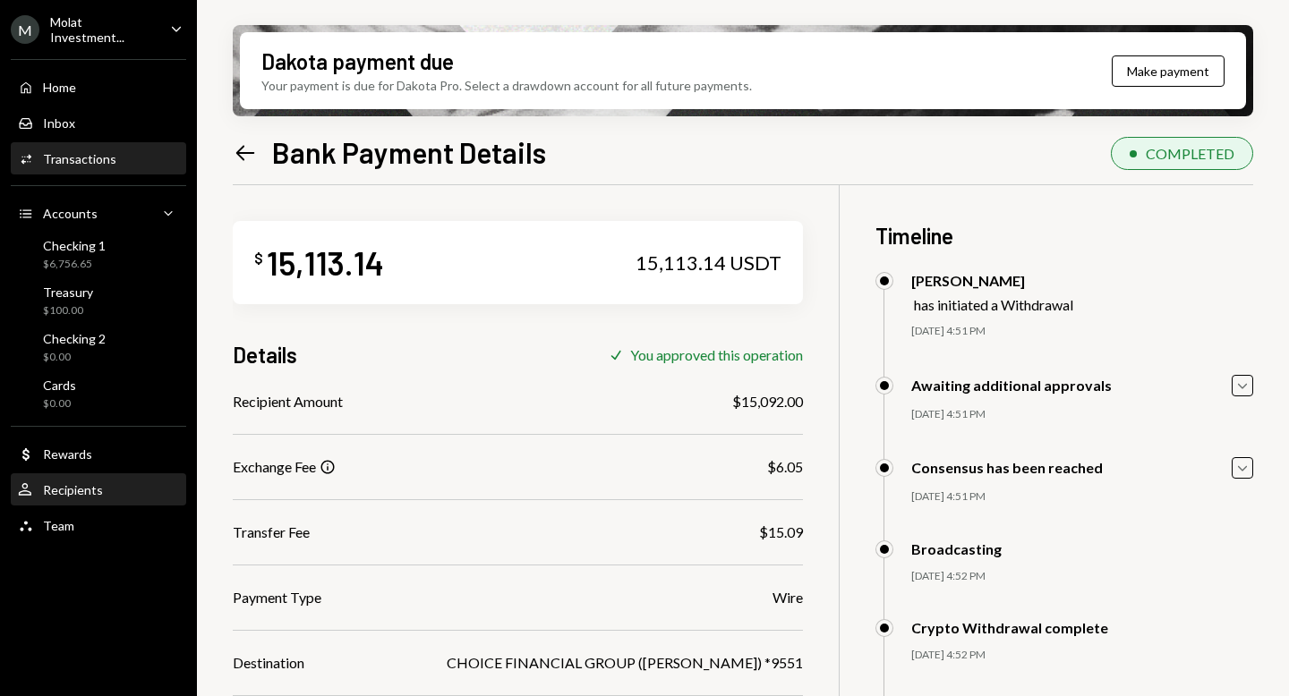
click at [86, 493] on div "Recipients" at bounding box center [73, 489] width 60 height 15
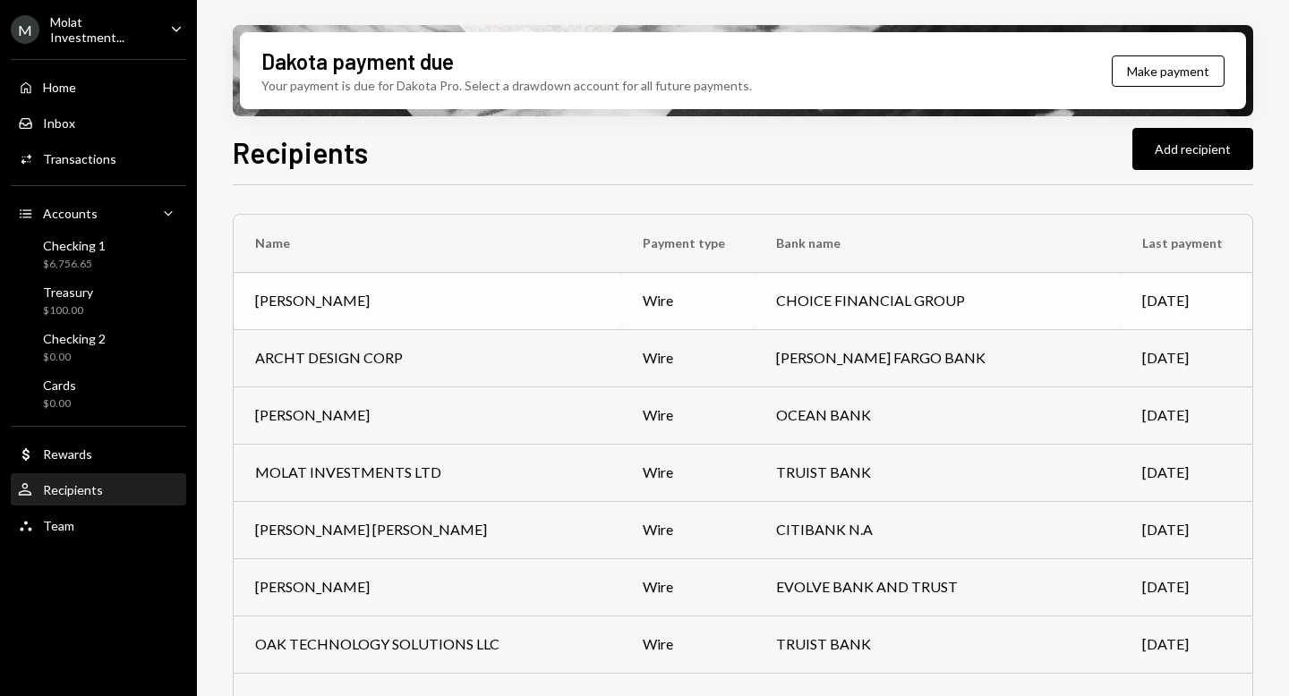
click at [950, 304] on td "CHOICE FINANCIAL GROUP" at bounding box center [938, 300] width 367 height 57
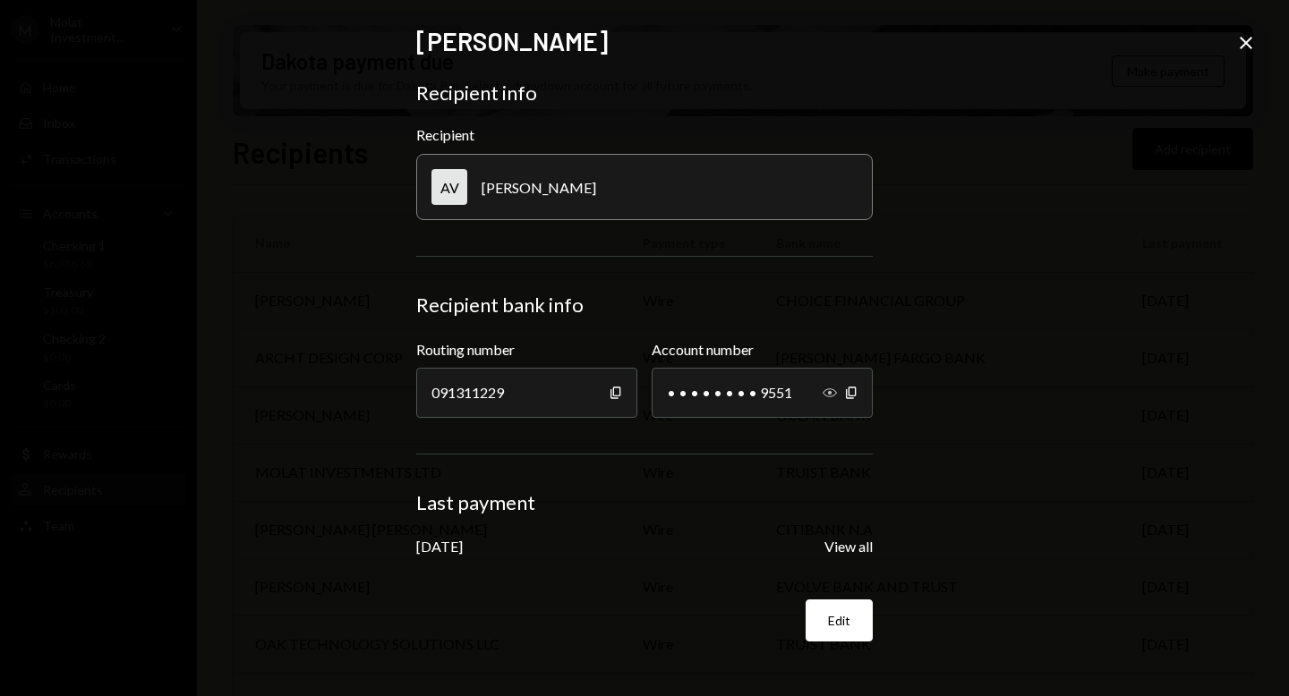
click at [833, 393] on icon "Show" at bounding box center [830, 393] width 14 height 14
click at [1248, 45] on icon at bounding box center [1246, 43] width 13 height 13
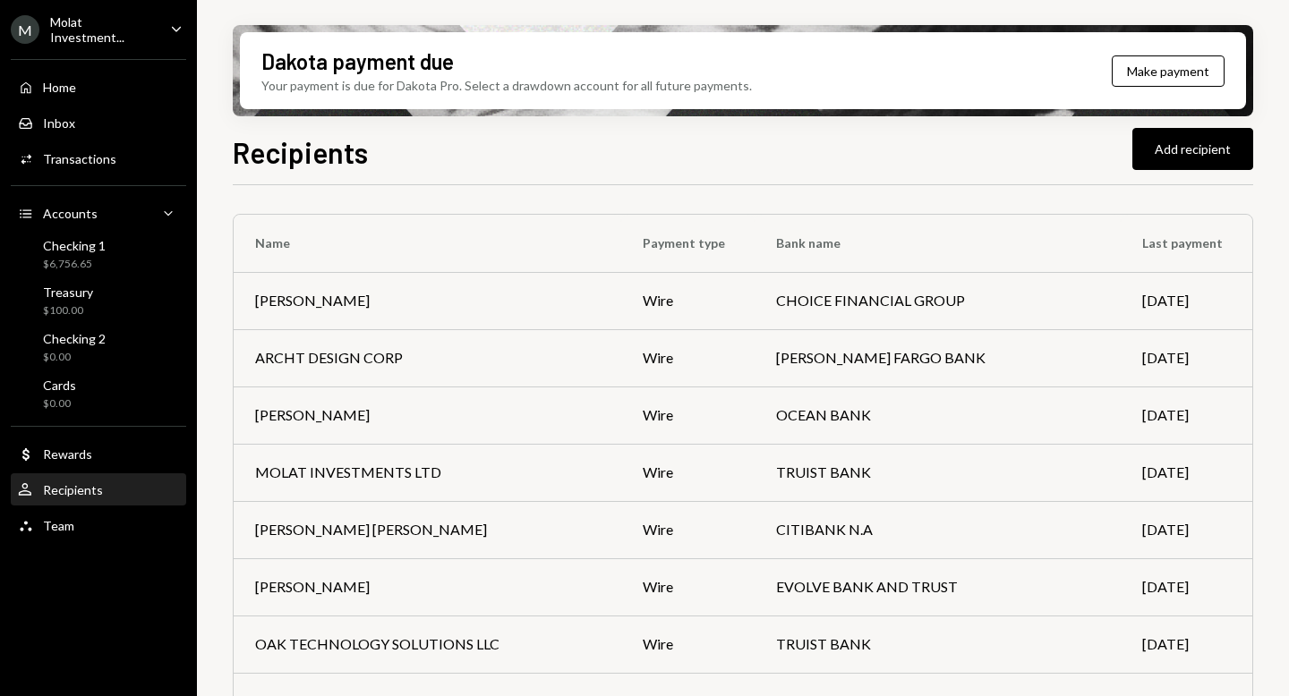
click at [58, 21] on div "Molat Investment..." at bounding box center [103, 29] width 106 height 30
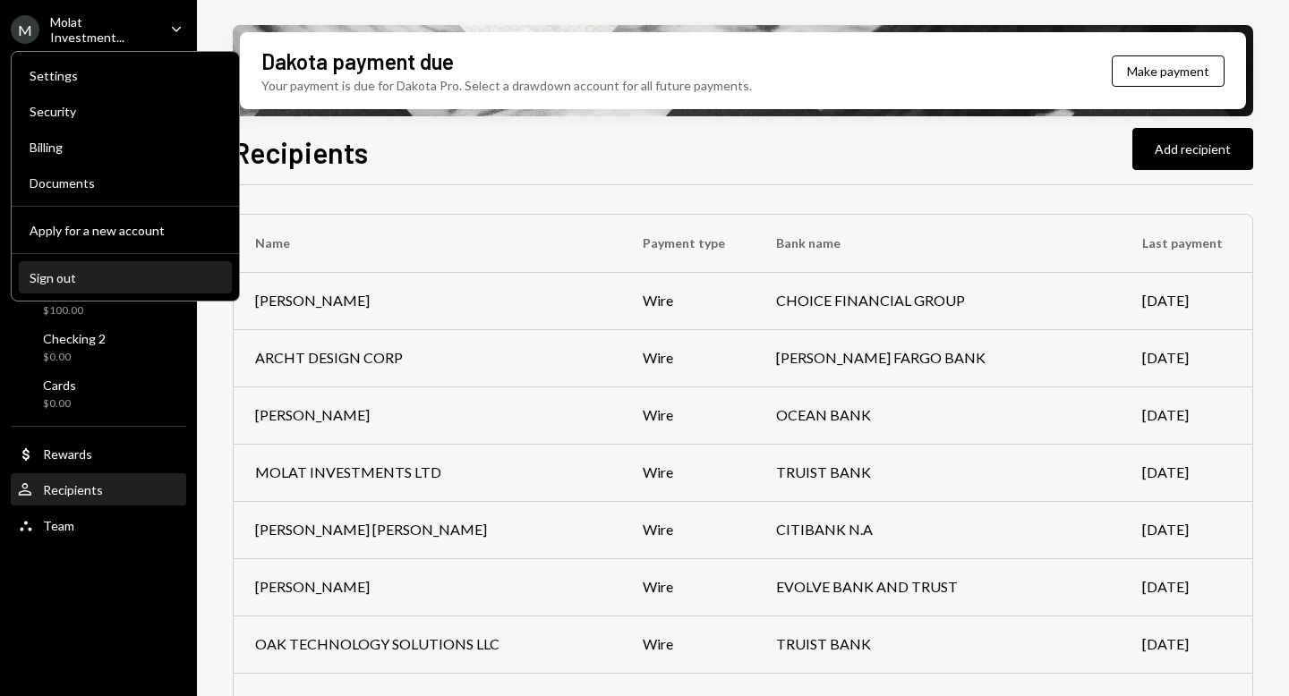
click at [90, 267] on button "Sign out" at bounding box center [125, 278] width 213 height 32
